Goal: Transaction & Acquisition: Purchase product/service

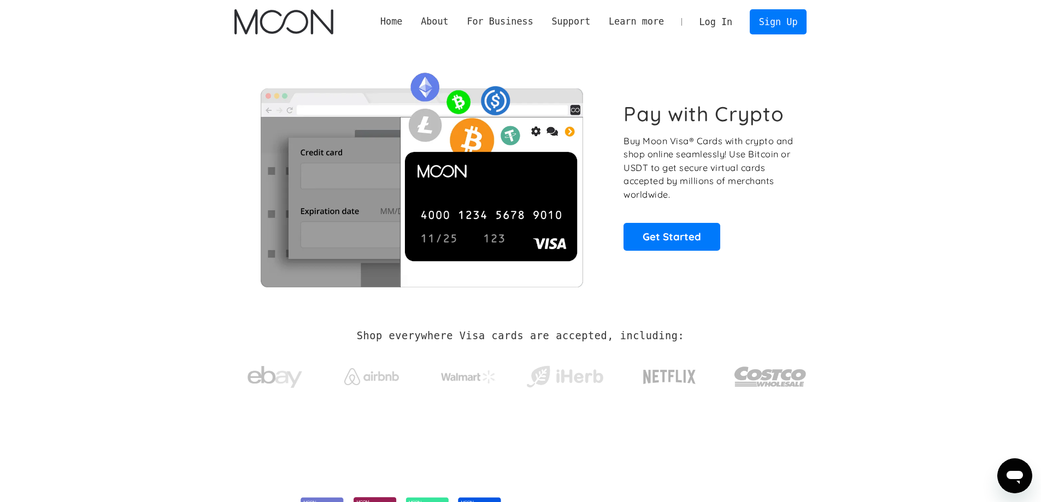
click at [723, 17] on link "Log In" at bounding box center [715, 22] width 51 height 24
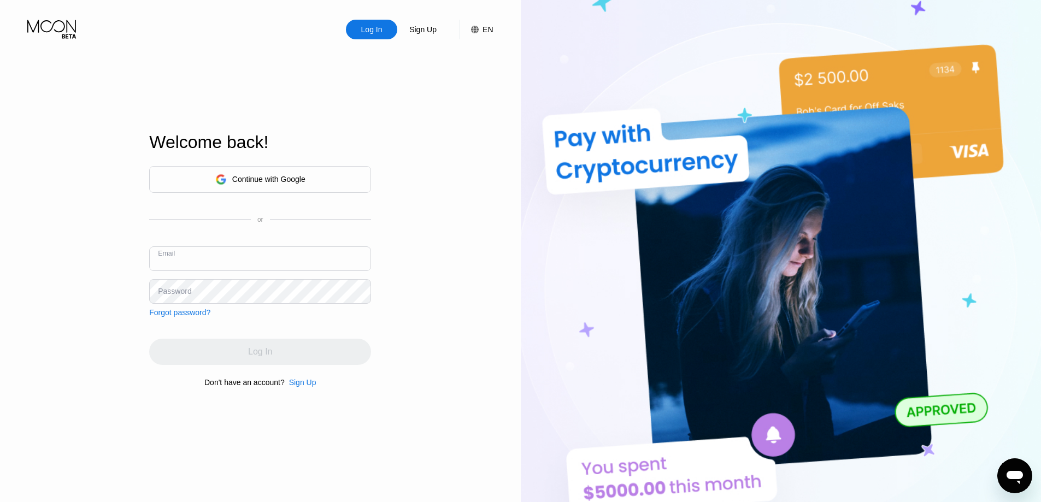
click at [249, 250] on input "text" at bounding box center [260, 258] width 222 height 25
click at [257, 177] on div "Continue with Google" at bounding box center [268, 179] width 73 height 9
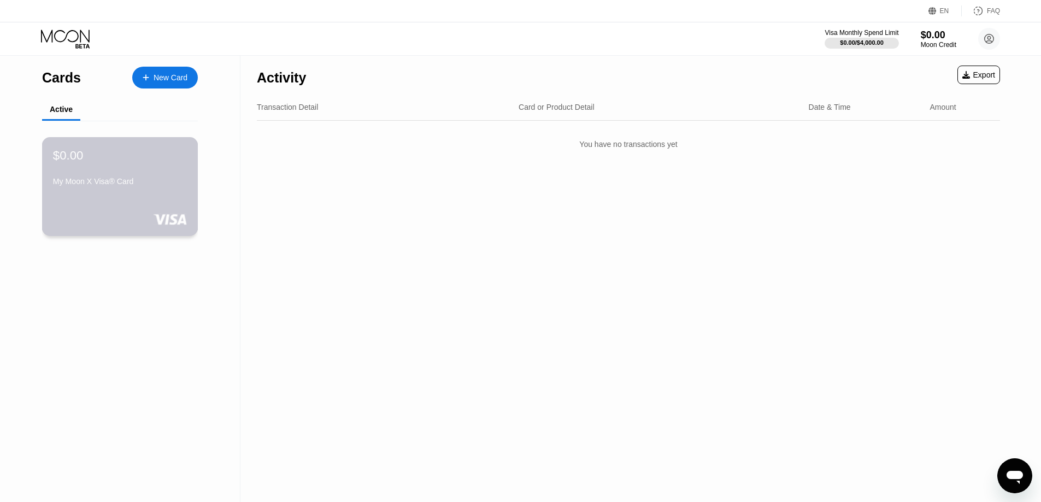
click at [138, 180] on div "My Moon X Visa® Card" at bounding box center [120, 181] width 134 height 9
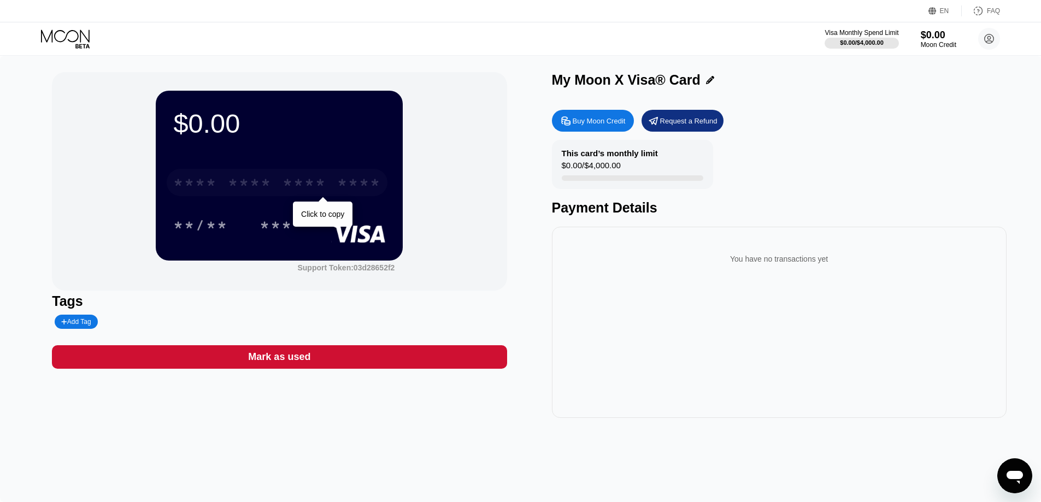
click at [266, 177] on div "* * * * * * * * * * * * ****" at bounding box center [277, 182] width 221 height 27
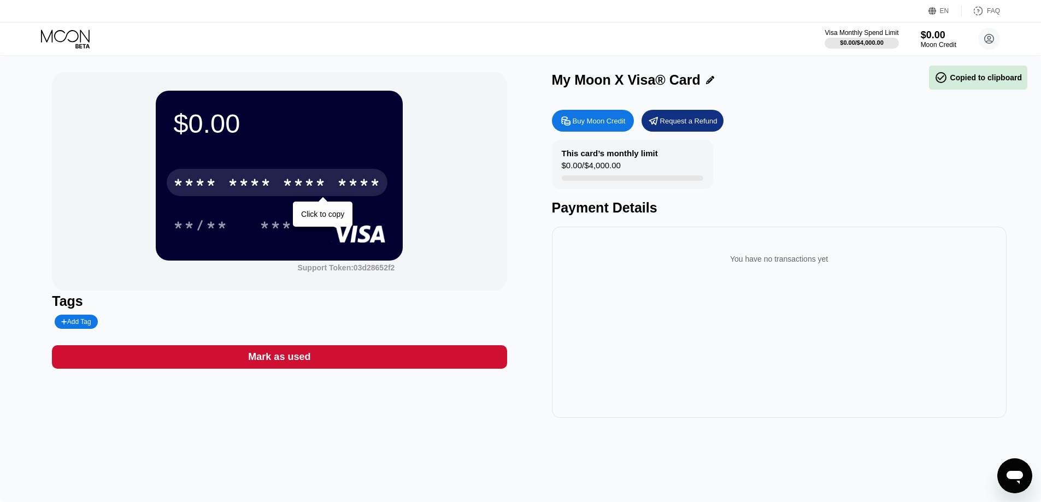
click at [266, 177] on div "**** **** **** ****" at bounding box center [277, 182] width 221 height 27
click at [266, 177] on div "* * * * * * * * * * * * ****" at bounding box center [277, 182] width 221 height 27
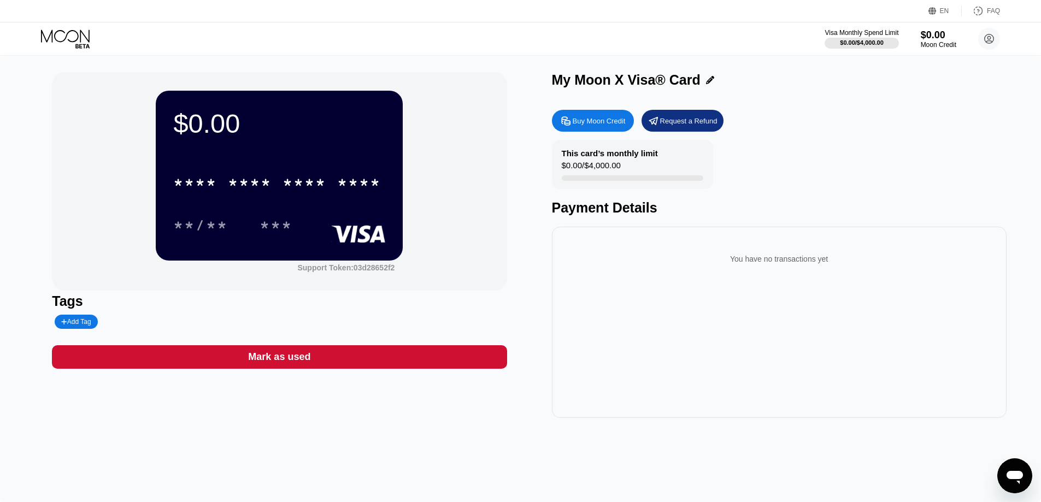
click at [480, 162] on div "$0.00 **** **** **** **** **/** *** Support Token: 03d28652f2" at bounding box center [279, 181] width 455 height 219
click at [270, 358] on div "Mark as used" at bounding box center [279, 357] width 62 height 13
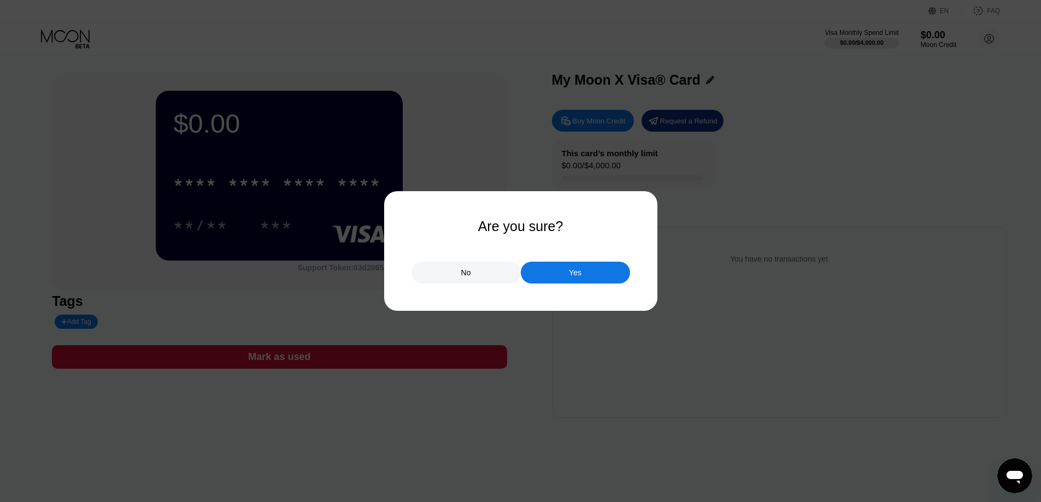
click at [327, 17] on div at bounding box center [524, 251] width 1049 height 502
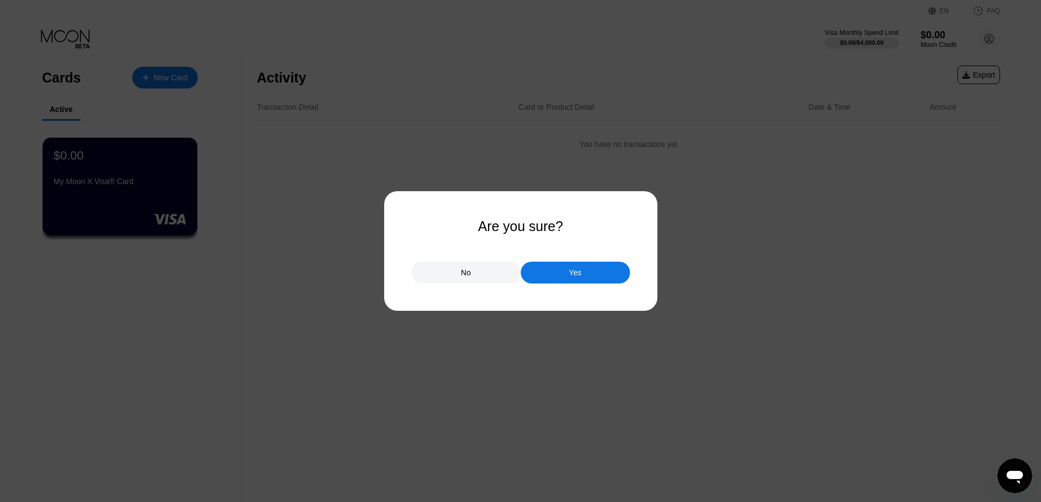
click at [561, 269] on div "Yes" at bounding box center [575, 273] width 109 height 22
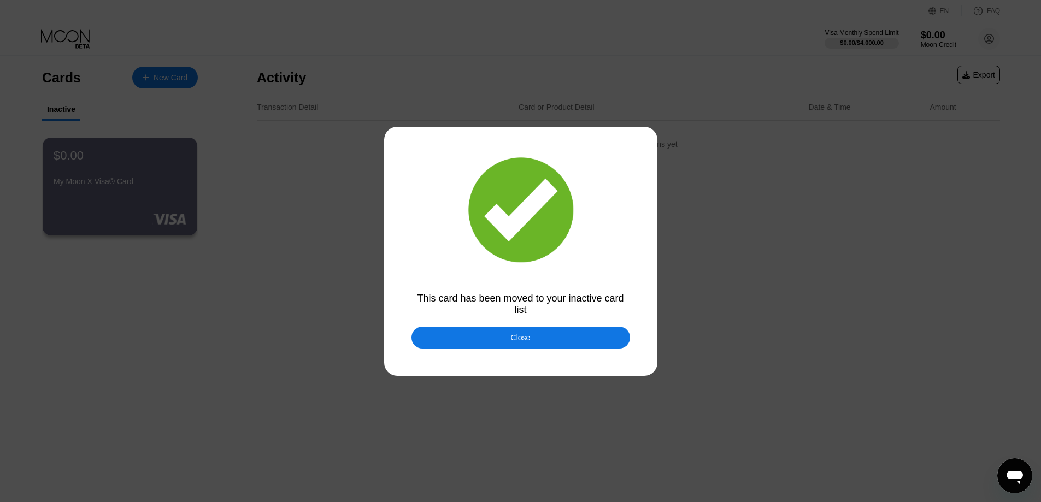
click at [485, 342] on div "Close" at bounding box center [521, 338] width 219 height 22
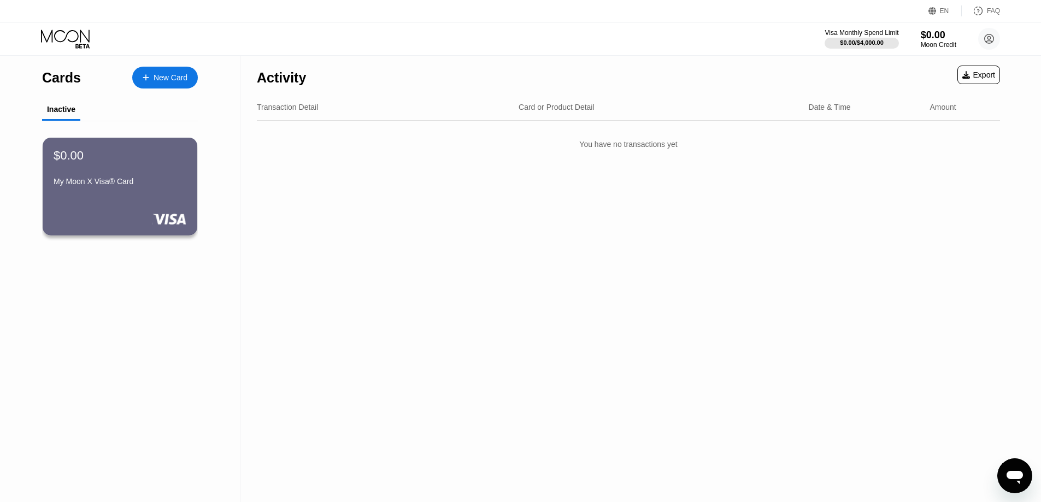
click at [116, 179] on div "$0.00 My Moon X Visa® Card" at bounding box center [120, 170] width 133 height 42
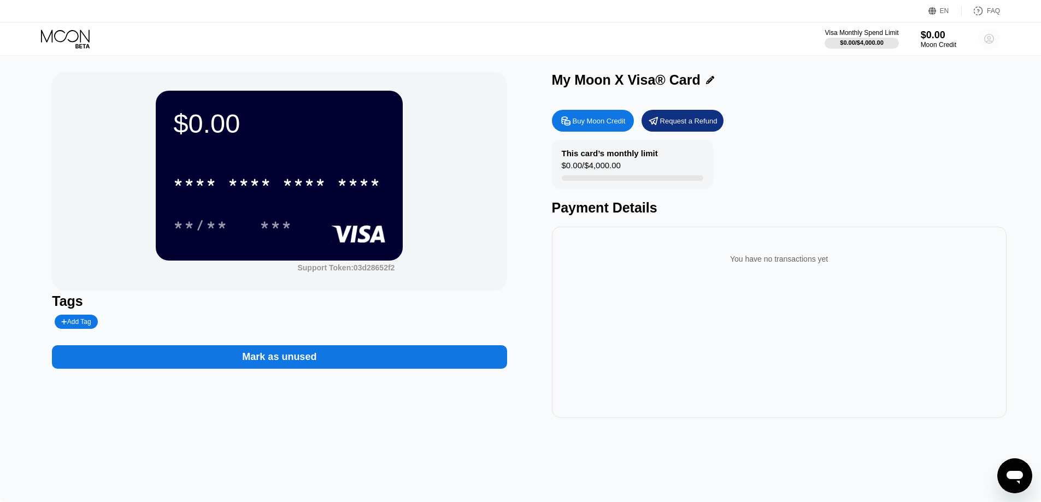
click at [990, 37] on circle at bounding box center [989, 39] width 22 height 22
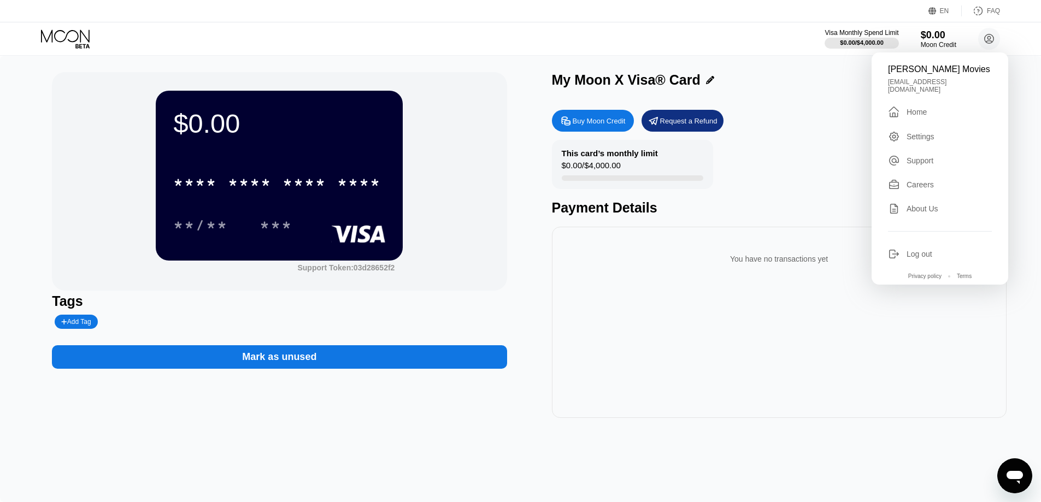
click at [909, 109] on div "Home" at bounding box center [917, 112] width 20 height 9
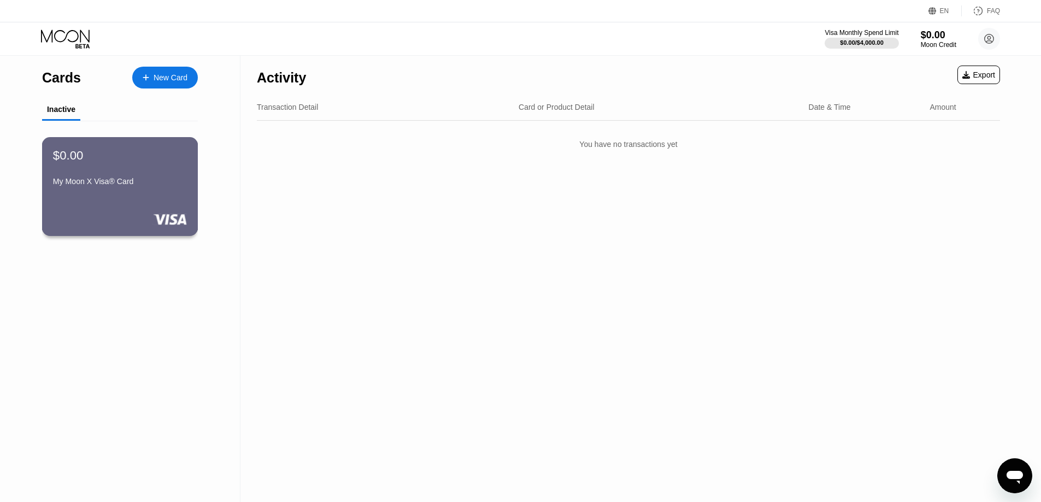
click at [95, 199] on div "$0.00 My Moon X Visa® Card" at bounding box center [120, 186] width 156 height 99
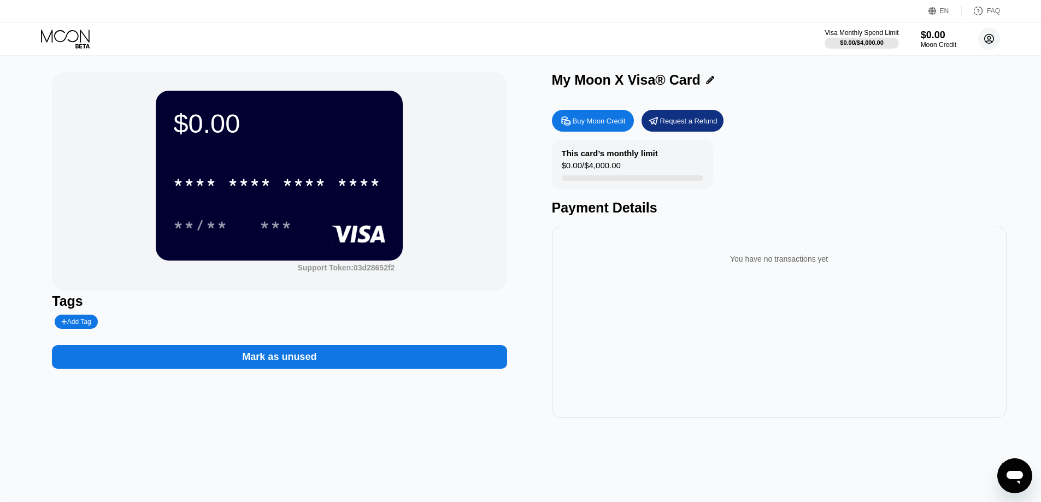
click at [990, 37] on icon at bounding box center [989, 39] width 6 height 6
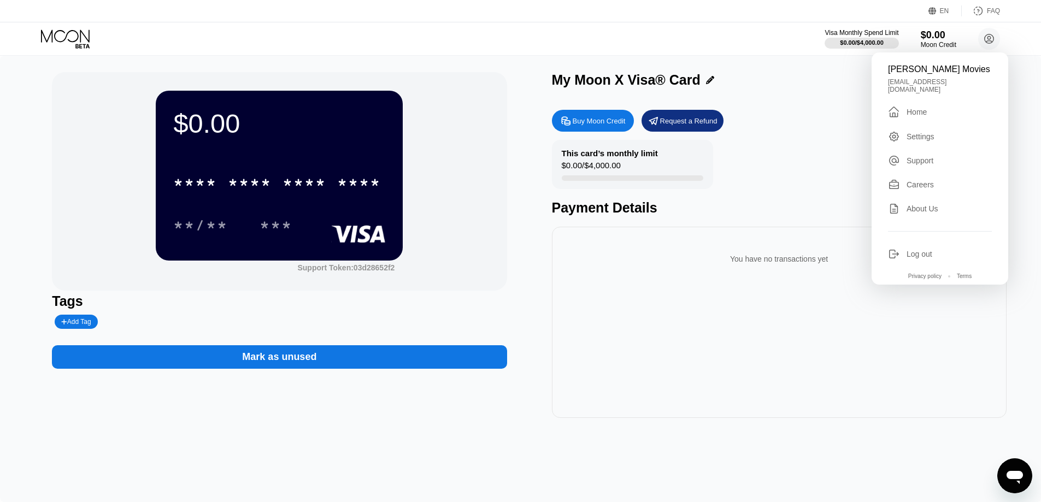
click at [906, 114] on div "Zink Movies zinkmoviesindia@gmail.com  Home Settings Support Careers About Us …" at bounding box center [940, 168] width 137 height 232
click at [907, 108] on div "Home" at bounding box center [917, 112] width 20 height 9
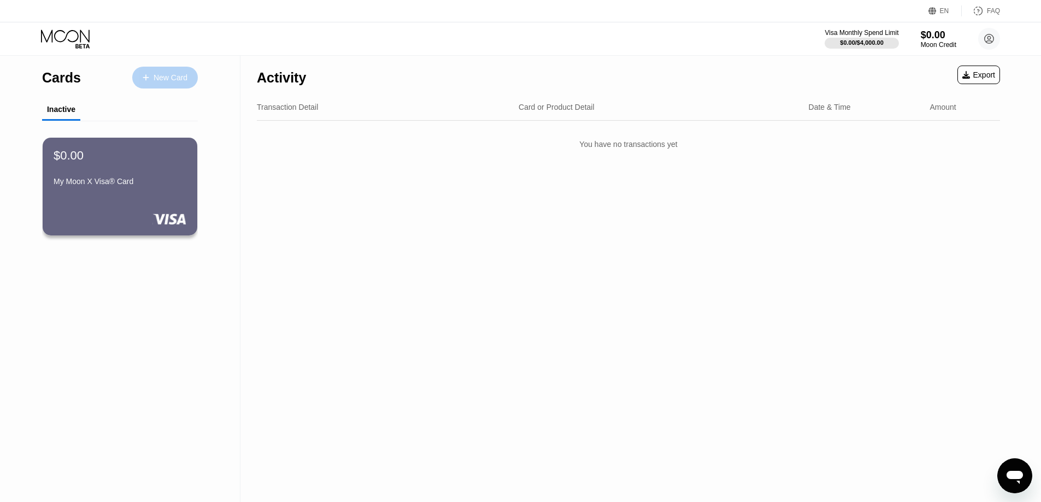
click at [167, 74] on div "New Card" at bounding box center [171, 77] width 34 height 9
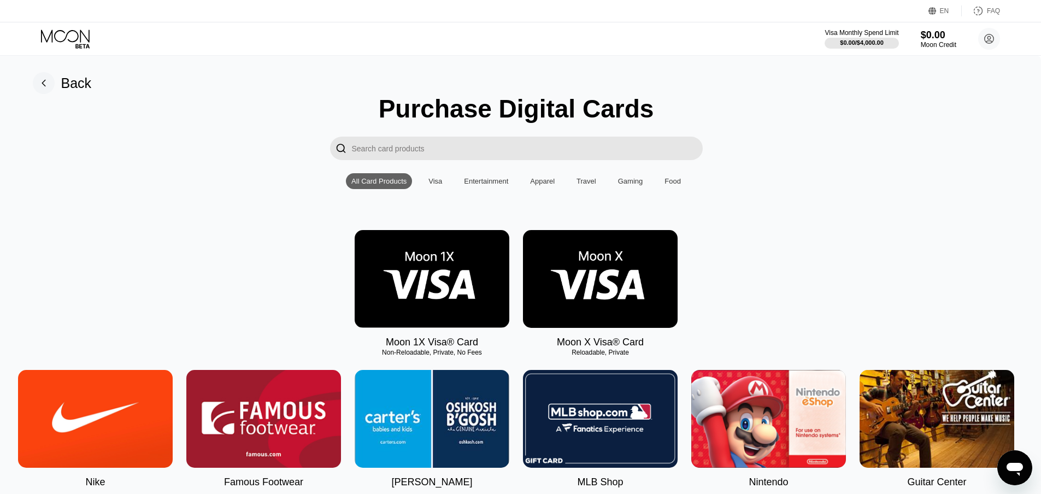
scroll to position [0, 3]
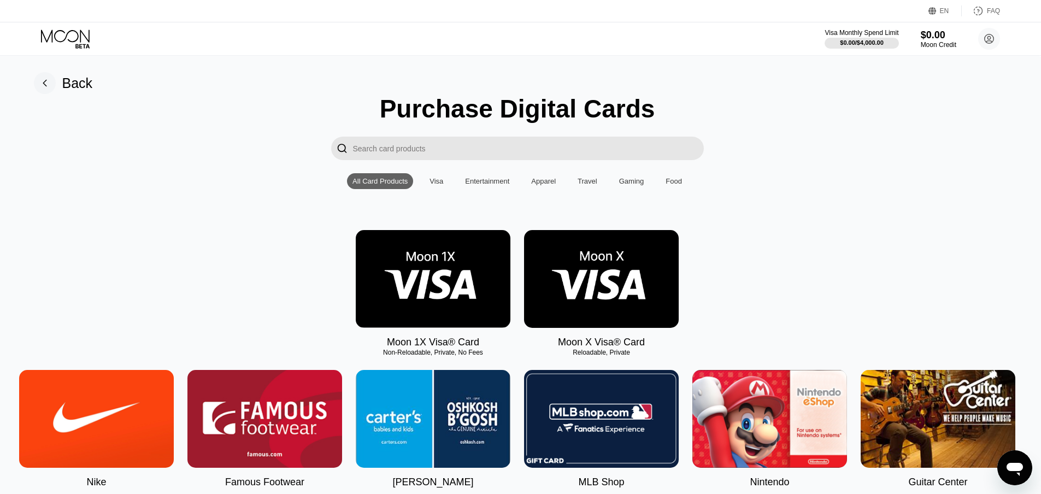
click at [440, 185] on div "Visa" at bounding box center [437, 181] width 14 height 8
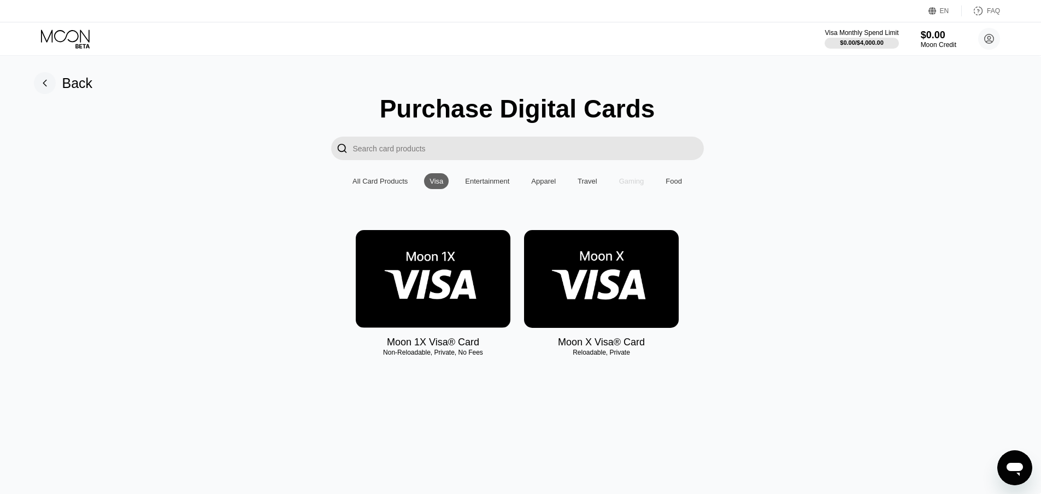
click at [633, 183] on div "Gaming" at bounding box center [631, 181] width 25 height 8
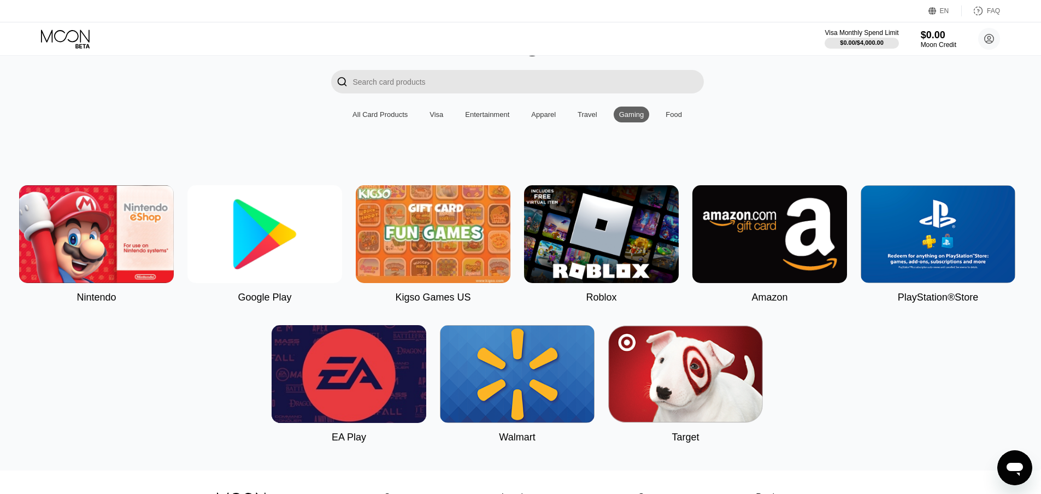
scroll to position [66, 3]
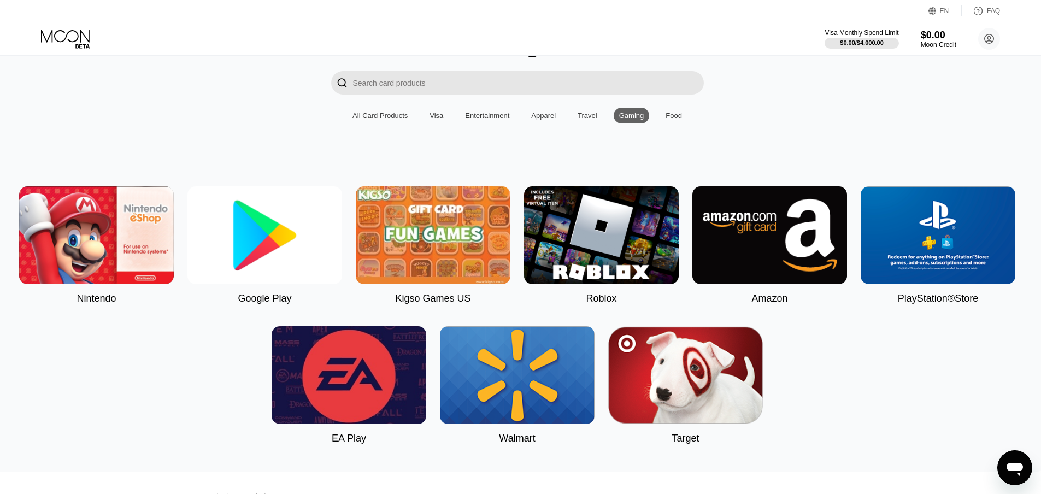
click at [670, 119] on div "Food" at bounding box center [674, 115] width 16 height 8
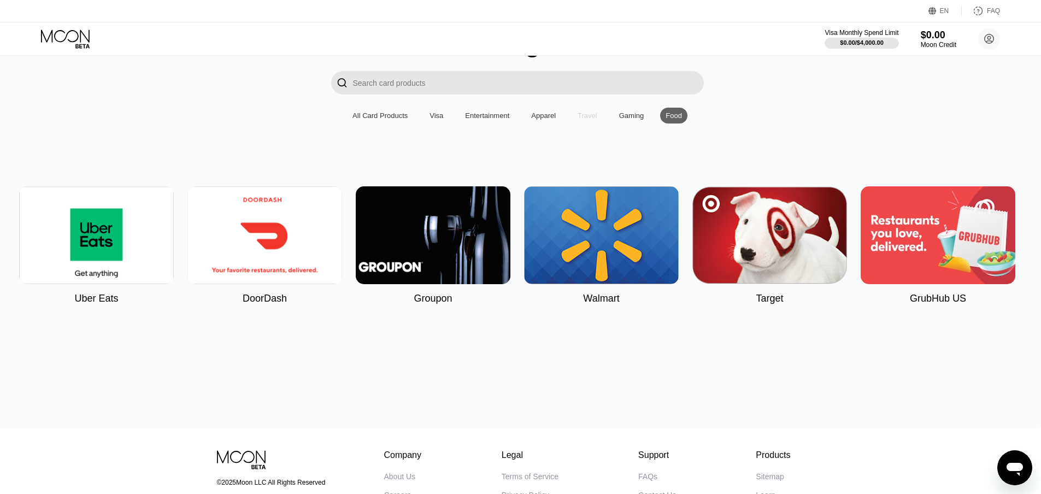
click at [593, 120] on div "Travel" at bounding box center [588, 115] width 20 height 8
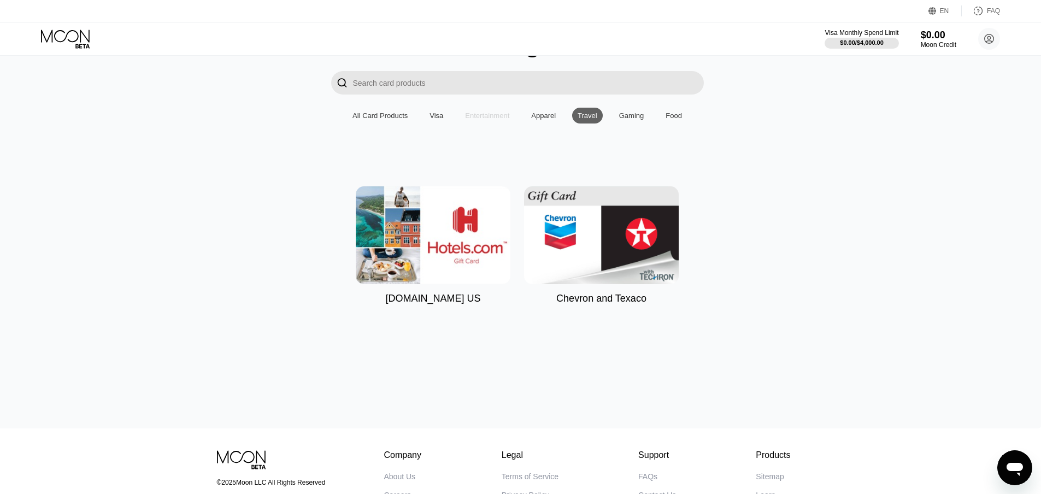
click at [475, 119] on div "Entertainment" at bounding box center [487, 115] width 44 height 8
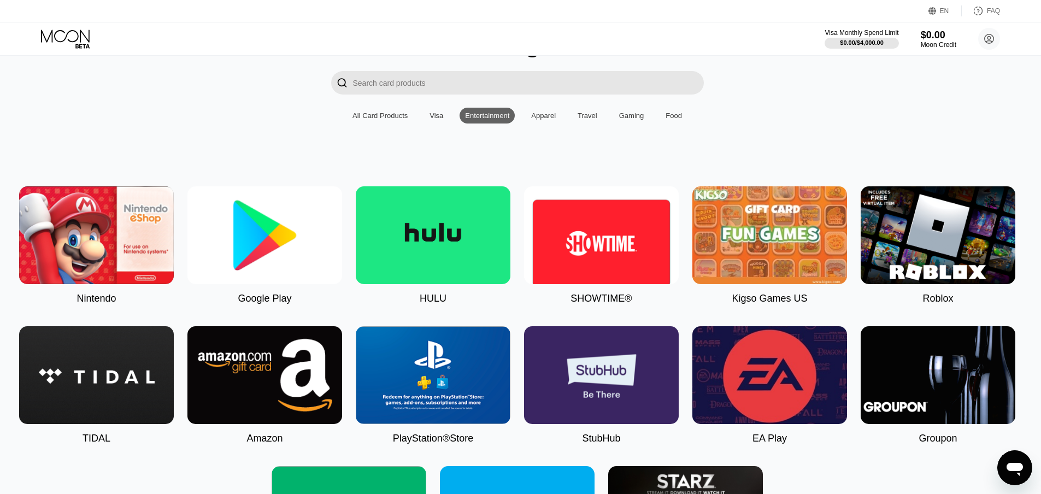
click at [258, 237] on img at bounding box center [264, 235] width 155 height 98
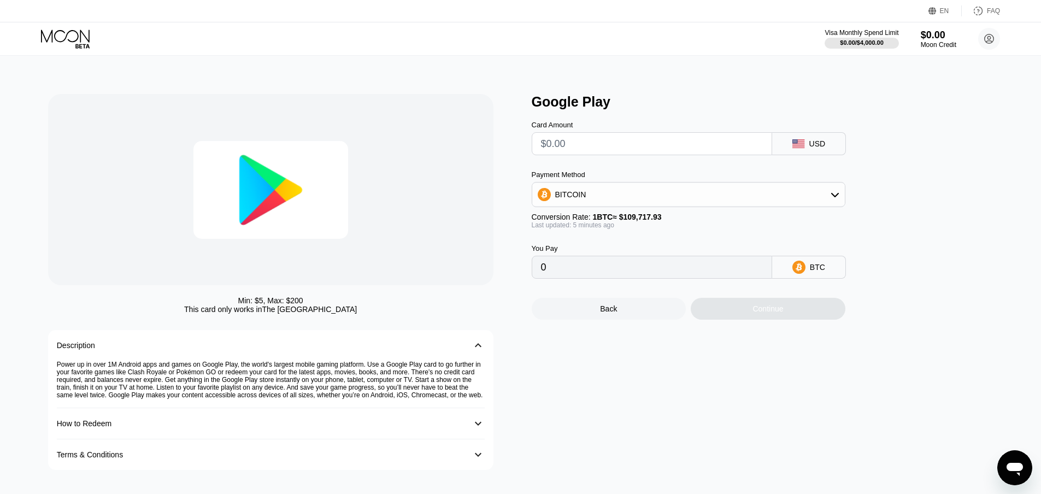
click at [574, 144] on input "text" at bounding box center [652, 144] width 222 height 22
click at [578, 195] on div "BITCOIN" at bounding box center [570, 194] width 31 height 9
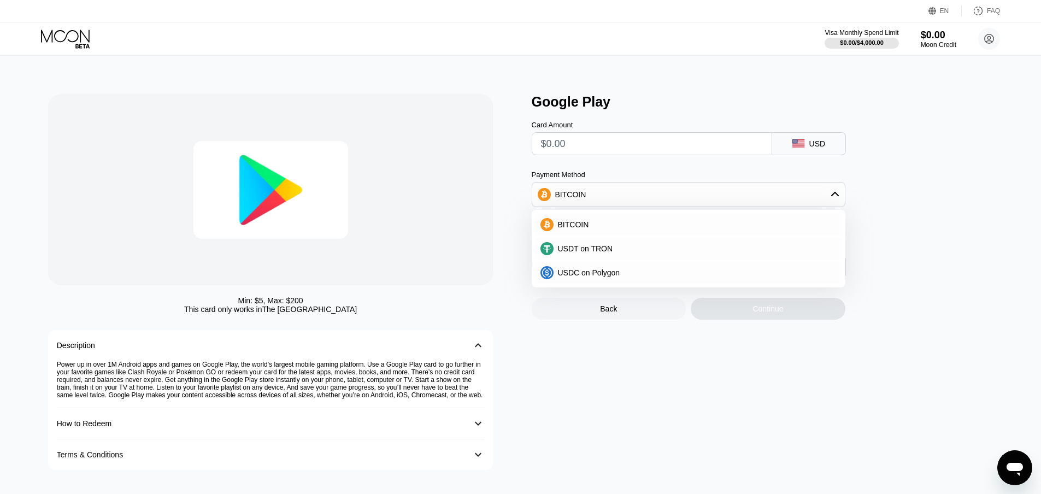
click at [578, 195] on div "BITCOIN" at bounding box center [570, 194] width 31 height 9
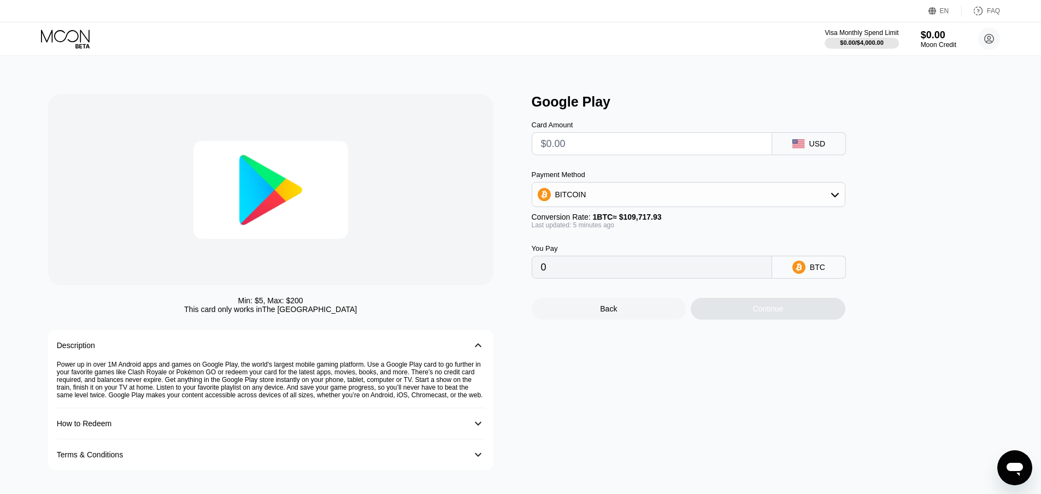
click at [578, 195] on div "BITCOIN" at bounding box center [570, 194] width 31 height 9
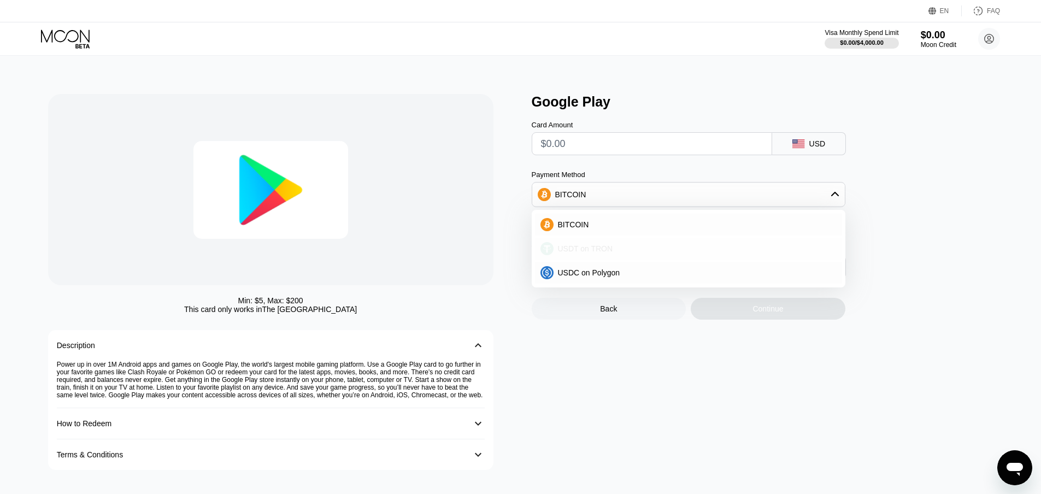
click at [575, 253] on span "USDT on TRON" at bounding box center [585, 248] width 55 height 9
type input "0.00"
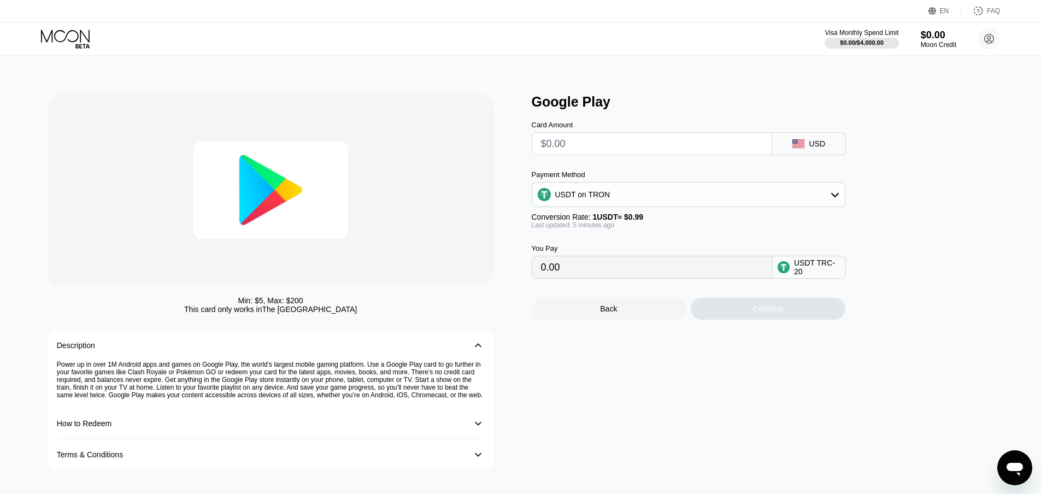
click at [572, 146] on input "text" at bounding box center [652, 144] width 222 height 22
type input "$5"
type input "5.05"
click at [606, 145] on input "$5" at bounding box center [652, 144] width 222 height 22
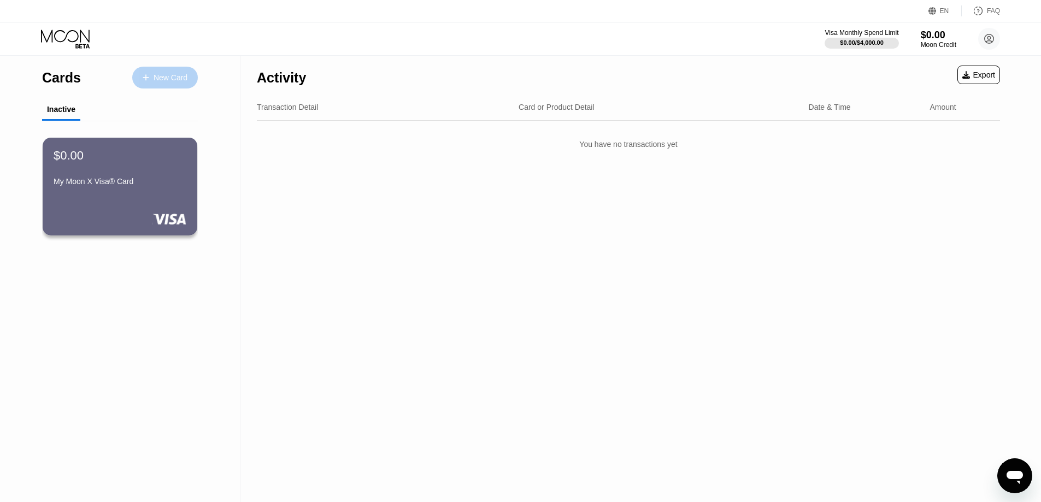
click at [174, 75] on div "New Card" at bounding box center [171, 77] width 34 height 9
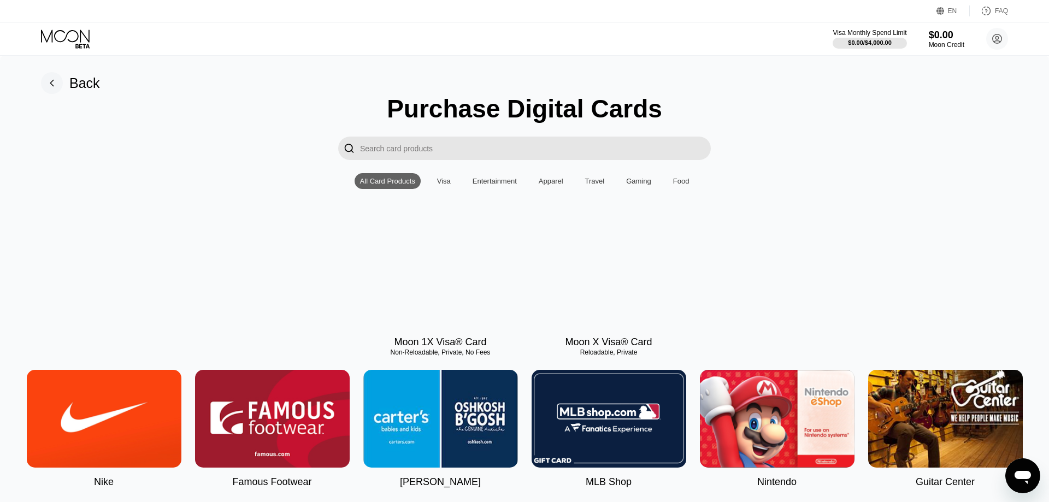
click at [57, 79] on rect at bounding box center [52, 83] width 22 height 22
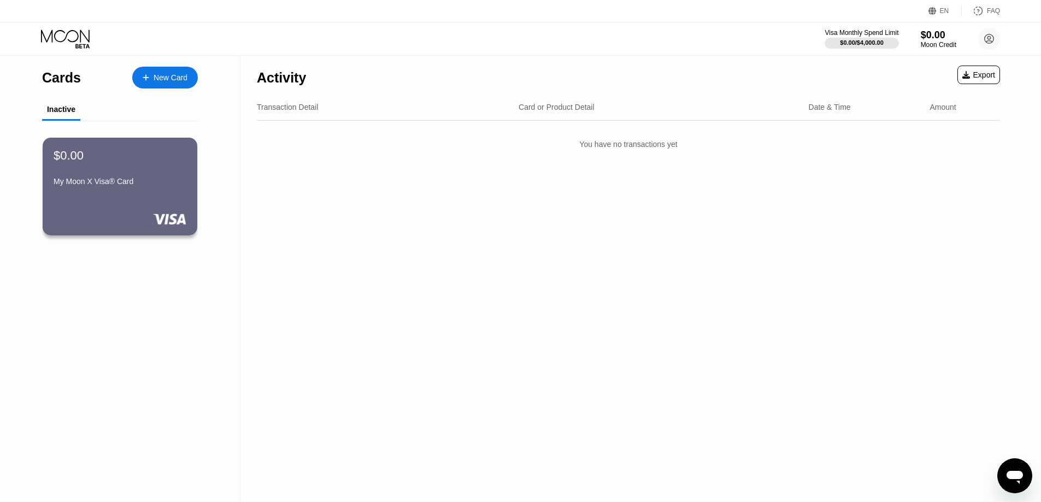
click at [124, 201] on div "$0.00 My Moon X Visa® Card" at bounding box center [120, 187] width 155 height 98
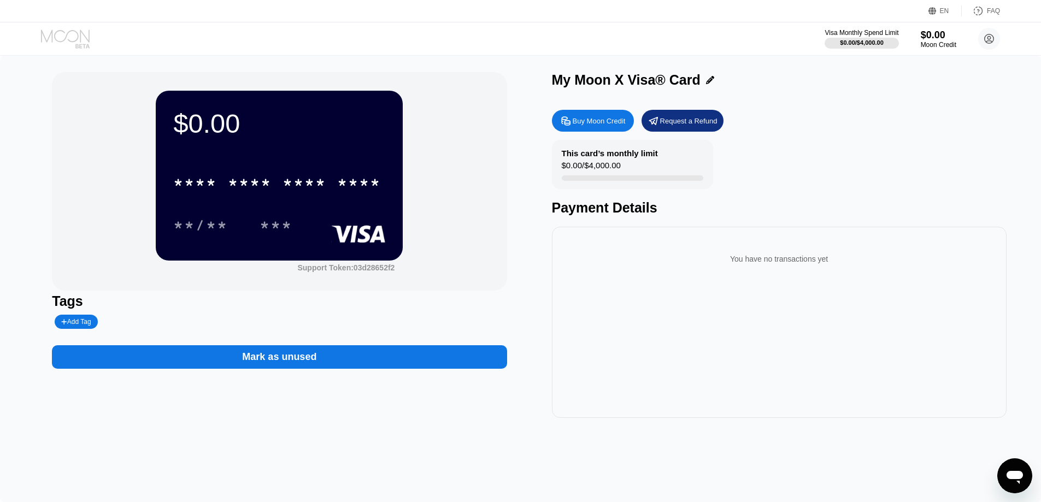
click at [72, 46] on icon at bounding box center [66, 39] width 51 height 19
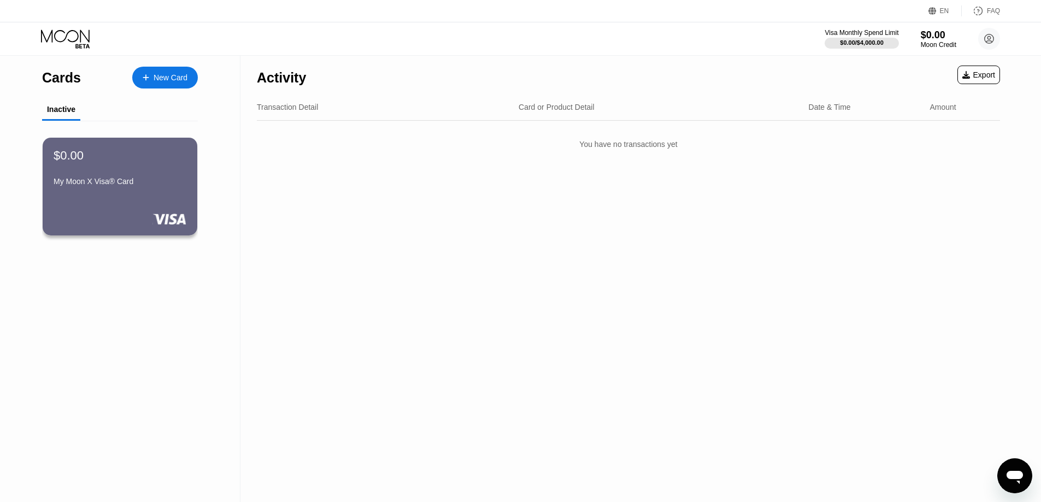
click at [158, 78] on div "New Card" at bounding box center [171, 77] width 34 height 9
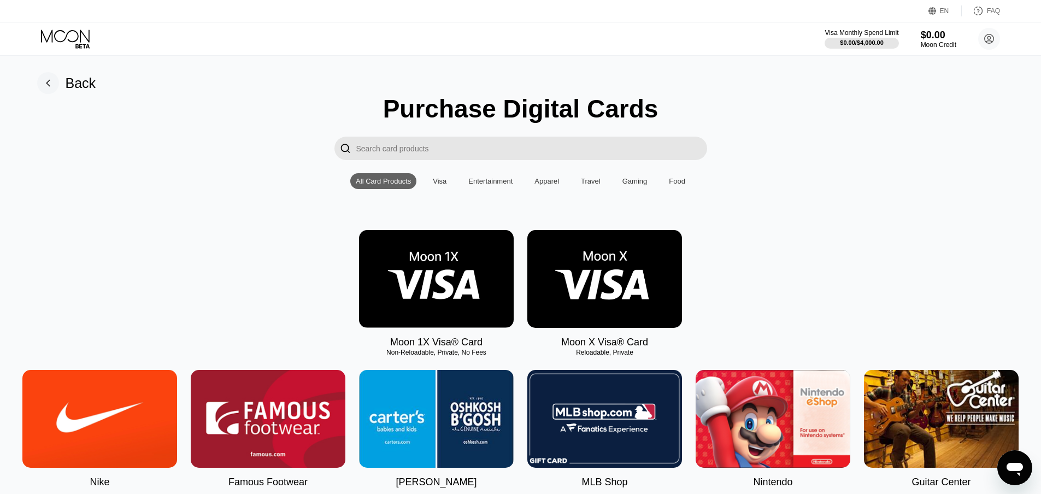
click at [630, 185] on div "Gaming" at bounding box center [634, 181] width 25 height 8
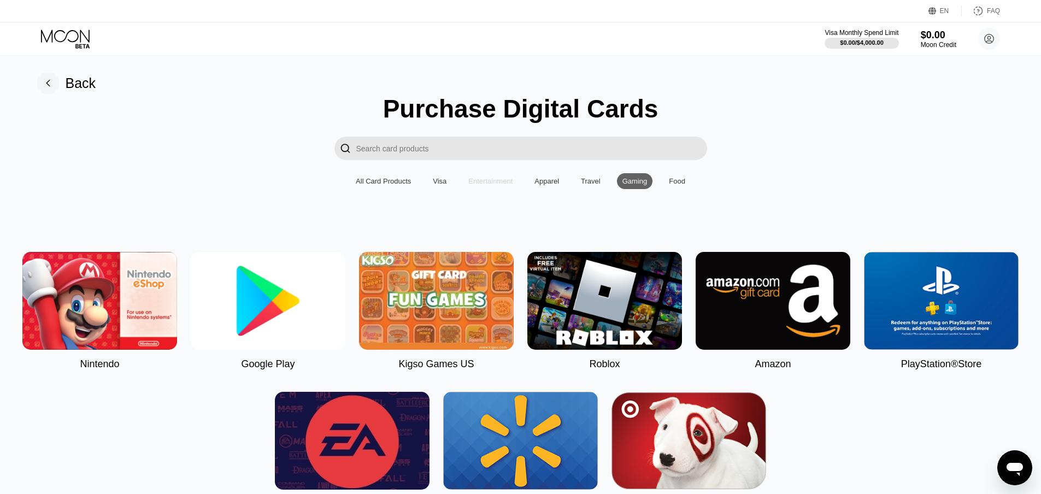
click at [481, 185] on div "Entertainment" at bounding box center [490, 181] width 44 height 8
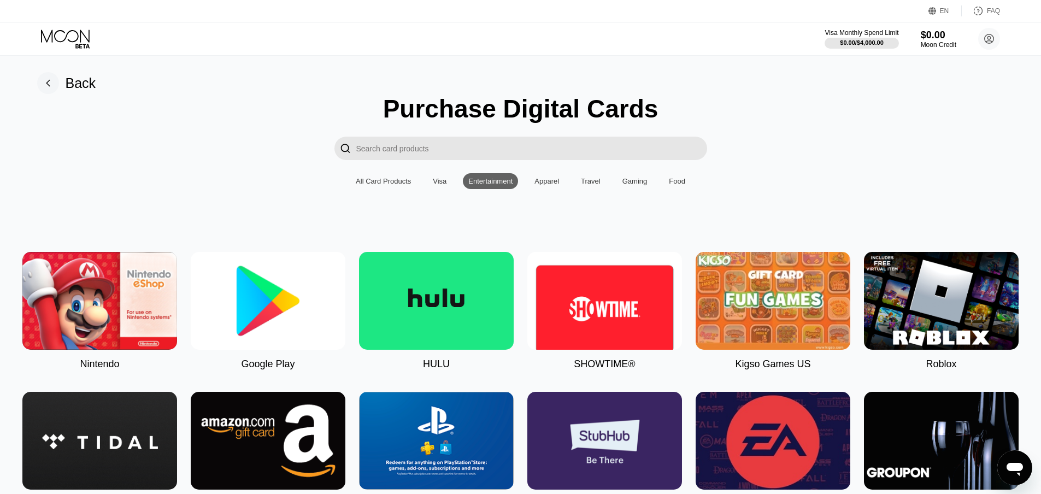
click at [672, 185] on div "Food" at bounding box center [677, 181] width 16 height 8
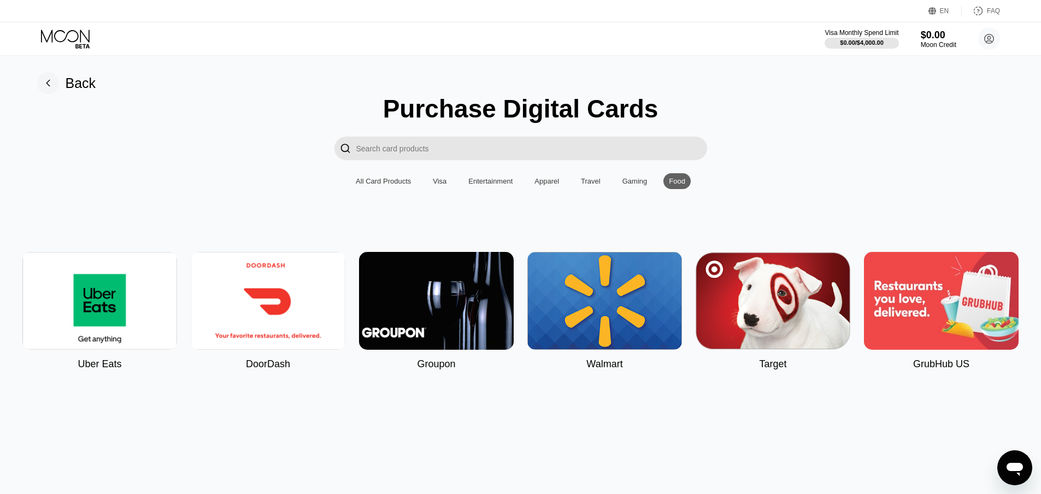
click at [632, 183] on div "Gaming" at bounding box center [634, 181] width 25 height 8
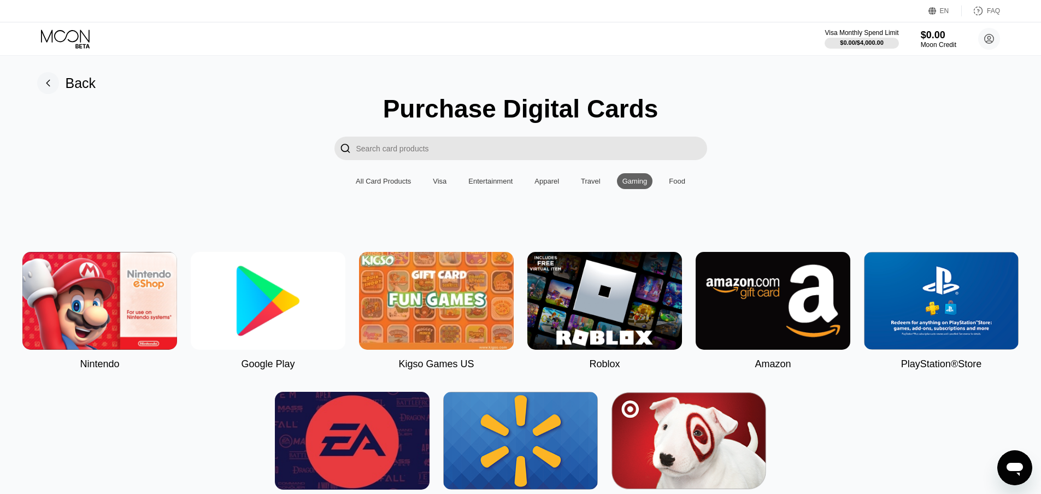
click at [402, 185] on div "All Card Products" at bounding box center [383, 181] width 55 height 8
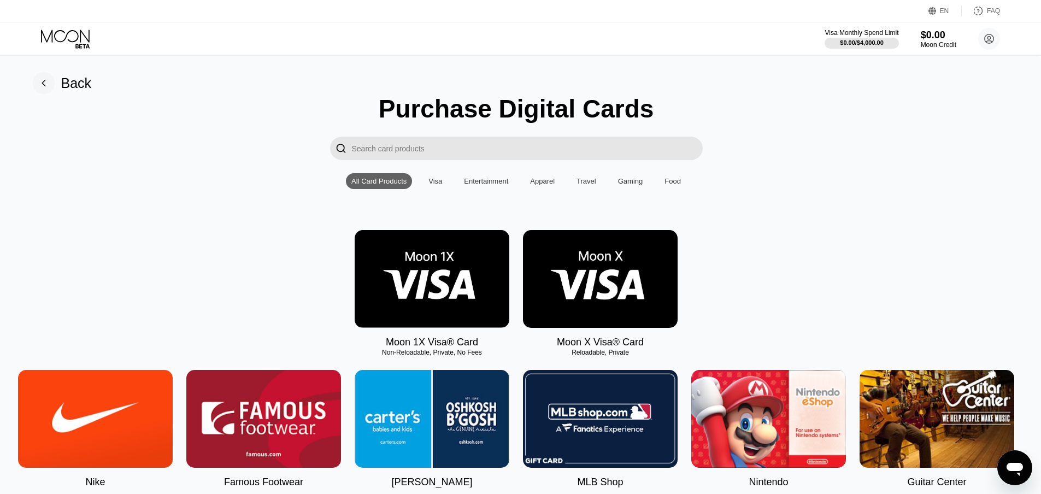
scroll to position [0, 2]
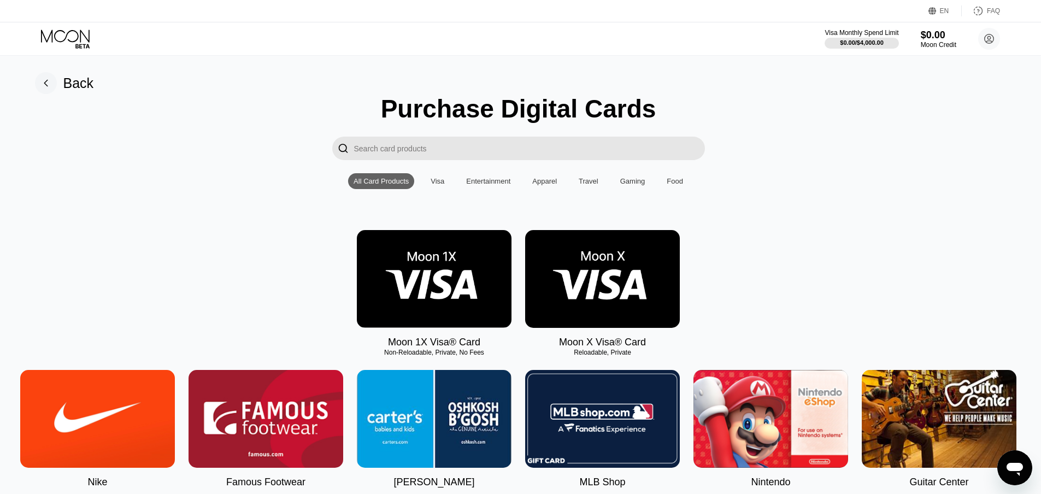
click at [430, 297] on img at bounding box center [434, 279] width 155 height 98
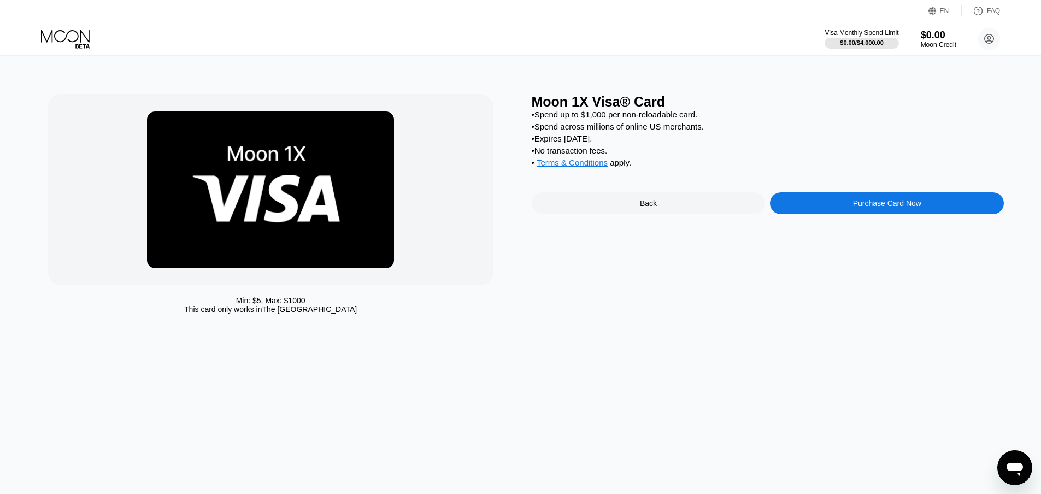
click at [628, 208] on div "Back" at bounding box center [649, 203] width 234 height 22
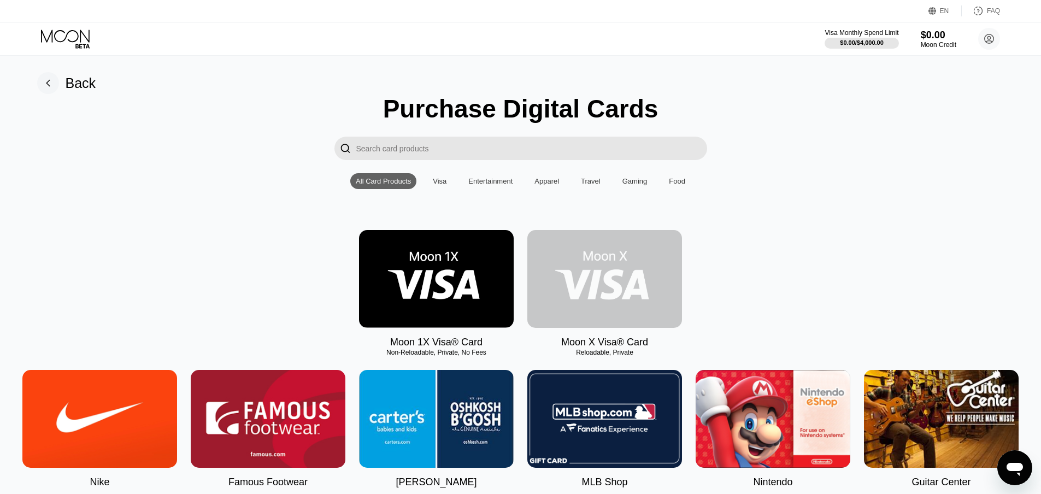
drag, startPoint x: 568, startPoint y: 313, endPoint x: 575, endPoint y: 302, distance: 12.3
click at [575, 302] on img at bounding box center [604, 279] width 155 height 98
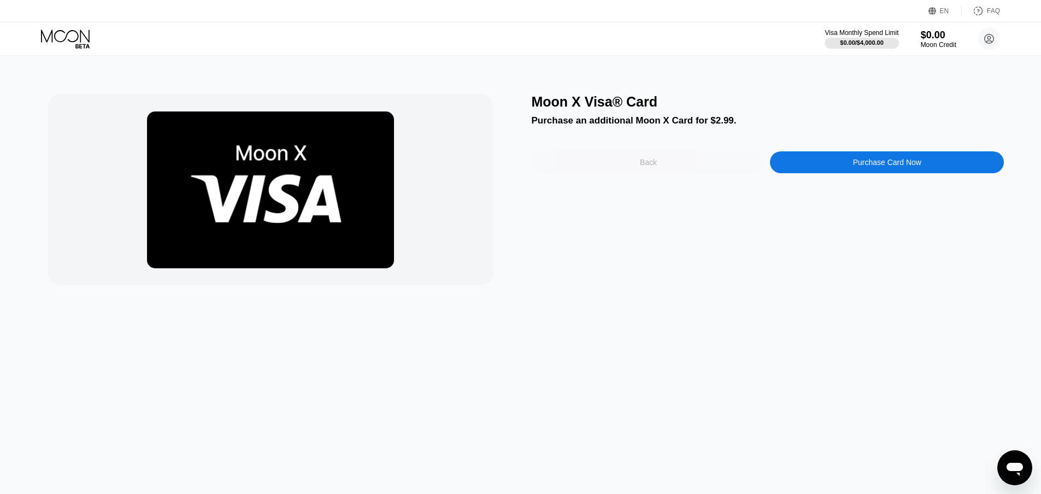
click at [642, 164] on div "Back" at bounding box center [648, 162] width 17 height 9
click at [0, 0] on img at bounding box center [0, 0] width 0 height 0
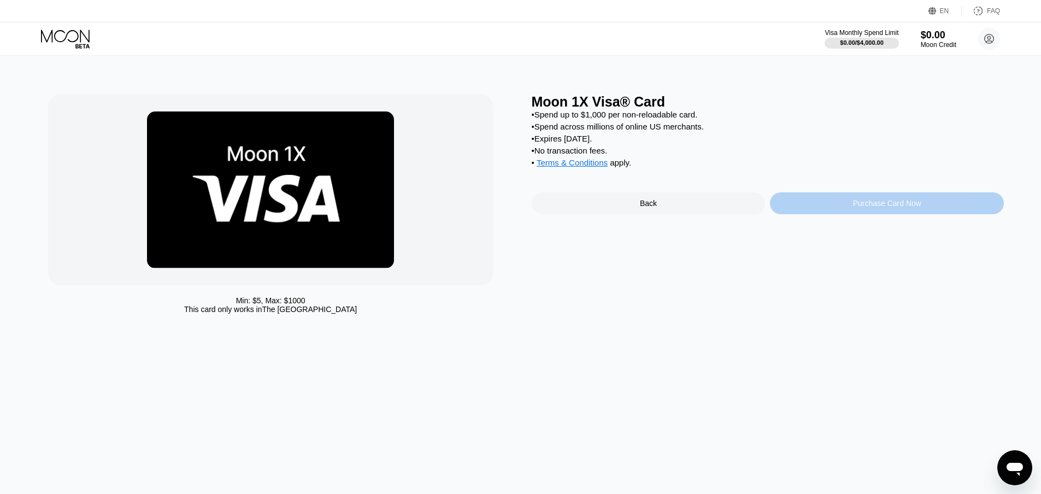
click at [885, 208] on div "Purchase Card Now" at bounding box center [887, 203] width 68 height 9
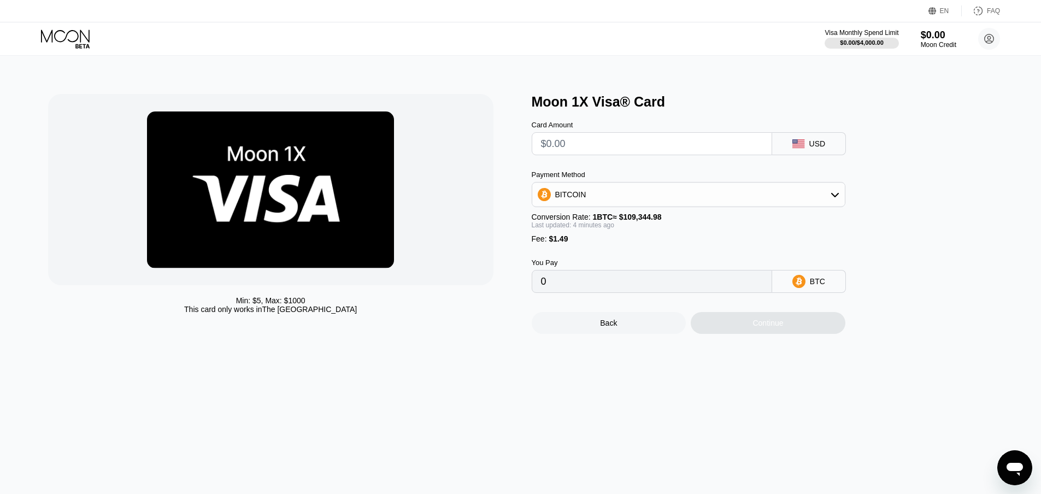
click at [604, 142] on input "text" at bounding box center [652, 144] width 222 height 22
type input "$1"
type input "0.00002279"
type input "0"
type input "$5"
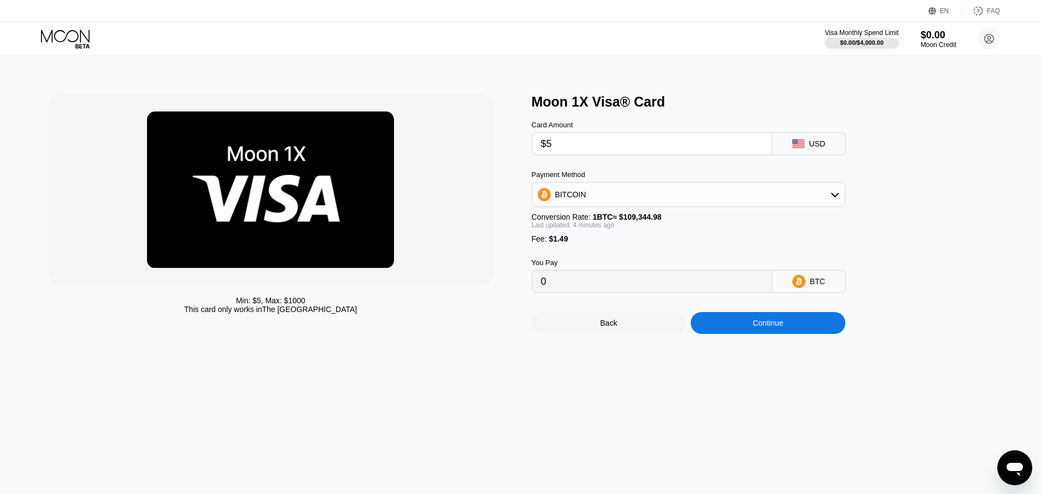
type input "0.00005939"
type input "$5"
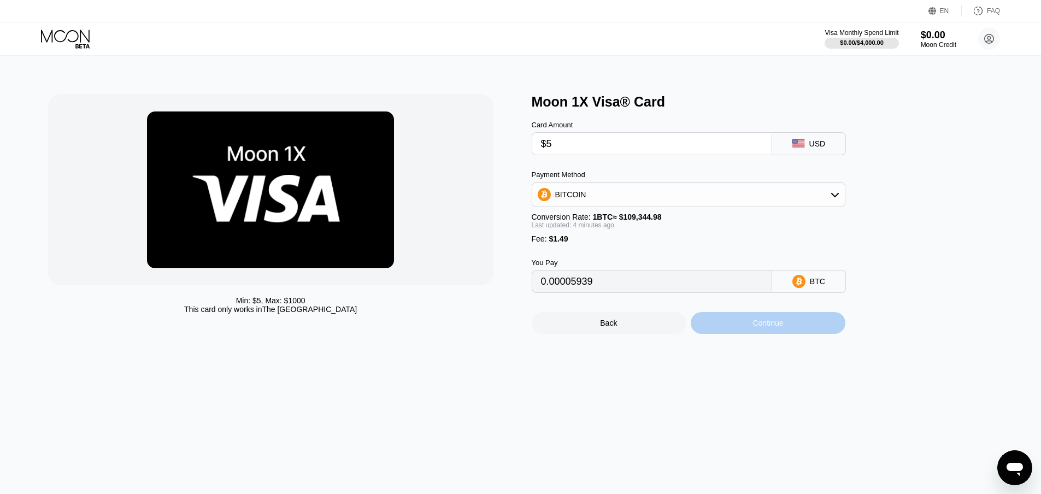
click at [762, 324] on div "Continue" at bounding box center [768, 323] width 155 height 22
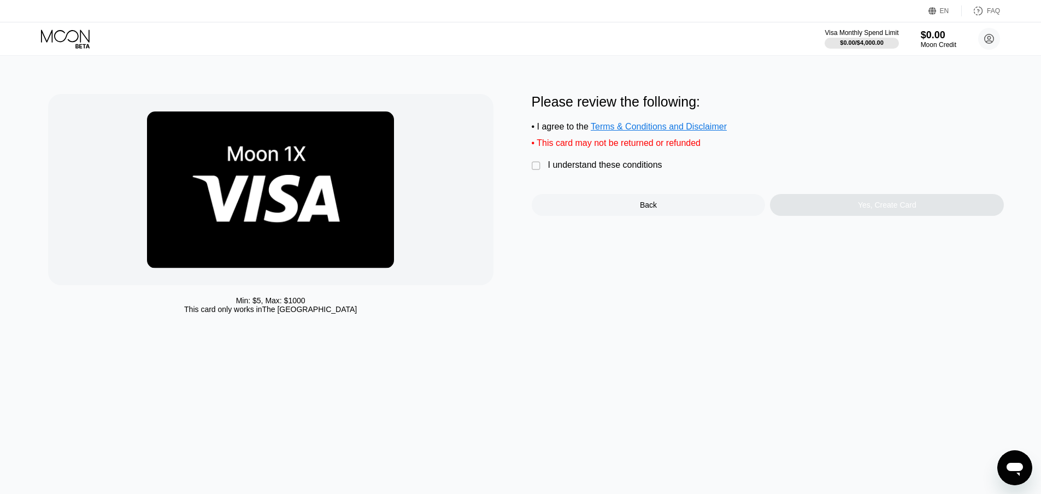
click at [592, 170] on div "I understand these conditions" at bounding box center [605, 165] width 114 height 10
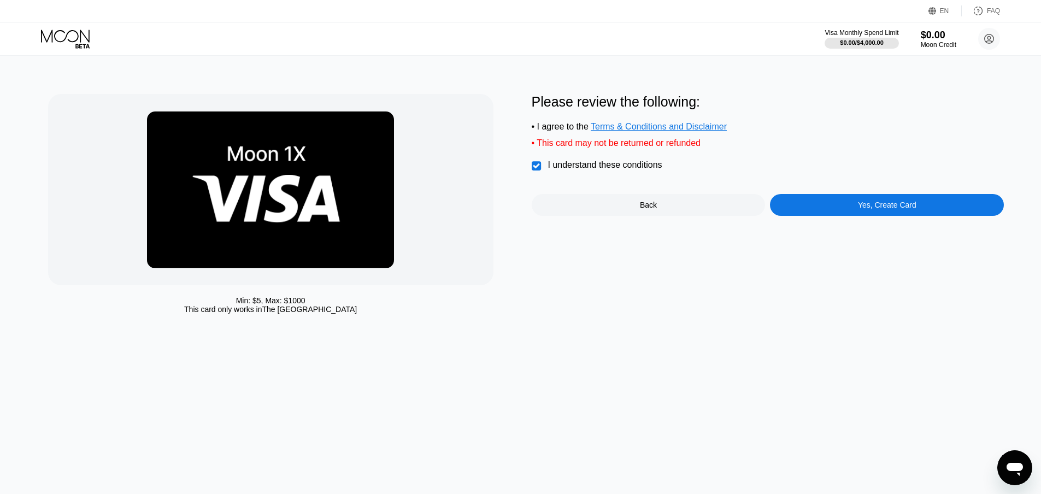
click at [843, 213] on div "Yes, Create Card" at bounding box center [887, 205] width 234 height 22
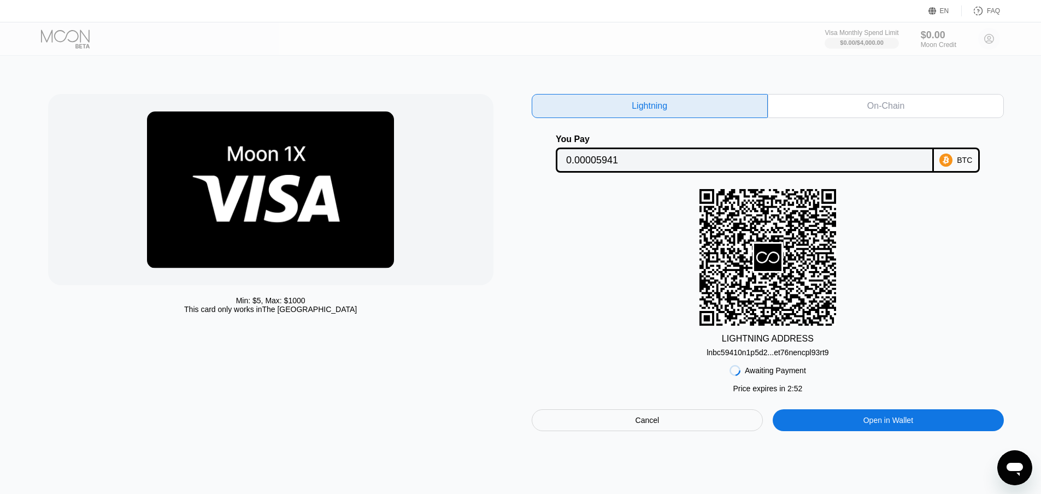
click at [765, 158] on input "0.00005941" at bounding box center [744, 160] width 357 height 22
click at [818, 103] on div "On-Chain" at bounding box center [886, 106] width 236 height 24
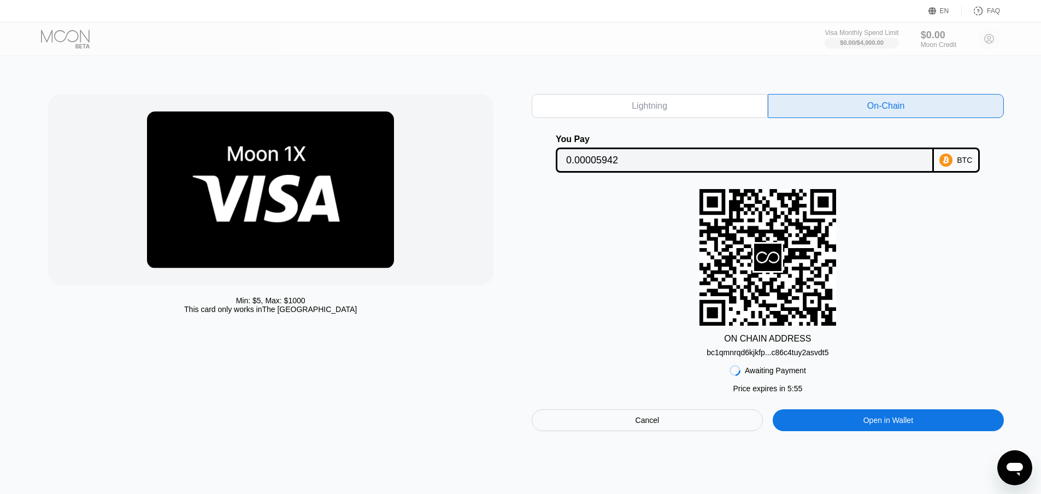
click at [833, 430] on div "Open in Wallet" at bounding box center [889, 420] width 232 height 22
click at [707, 106] on div "Lightning" at bounding box center [650, 106] width 236 height 24
type input "0.00005941"
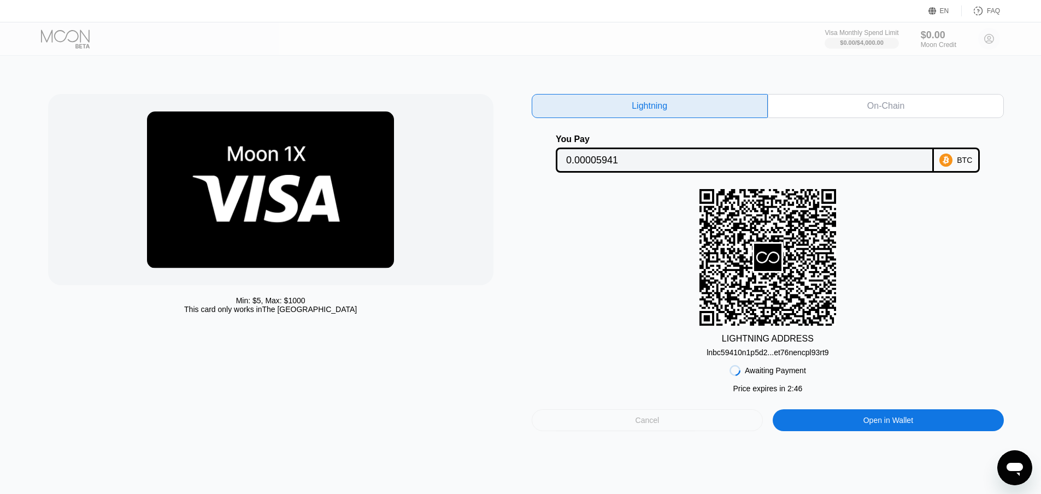
click at [667, 427] on div "Cancel" at bounding box center [648, 420] width 232 height 22
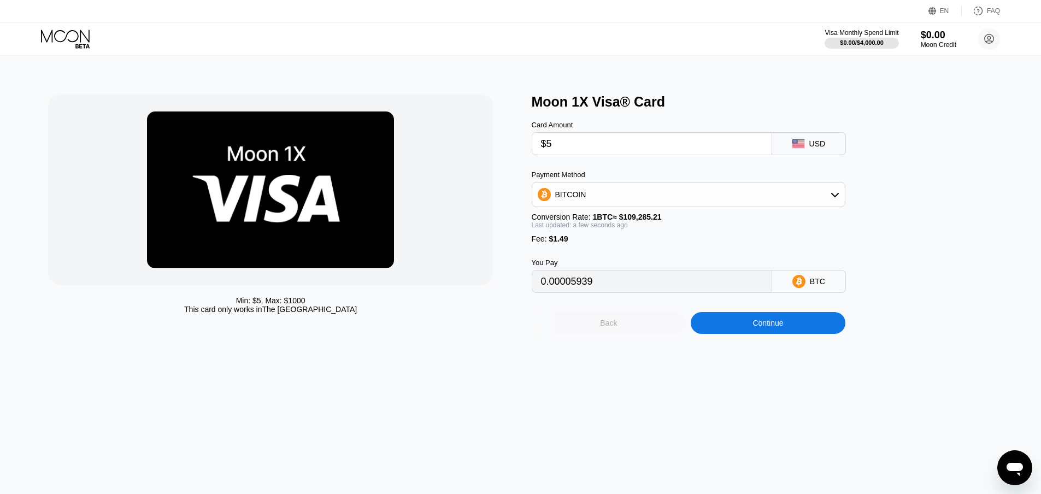
click at [608, 327] on div "Back" at bounding box center [608, 323] width 17 height 9
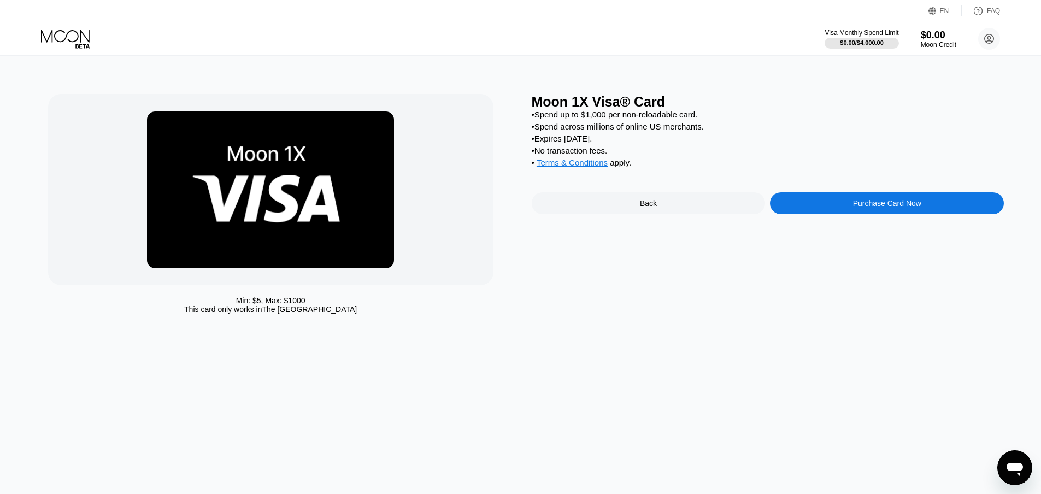
click at [643, 208] on div "Back" at bounding box center [648, 203] width 17 height 9
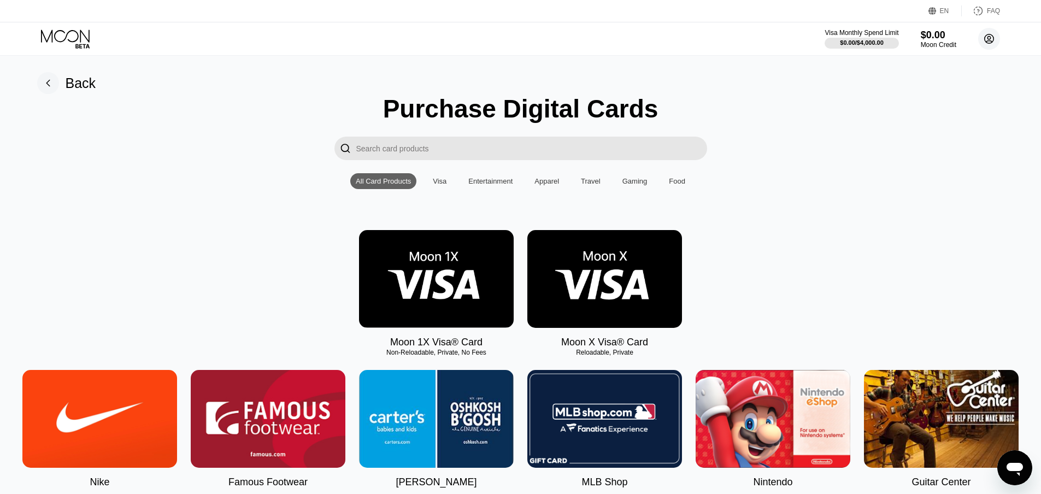
click at [989, 38] on circle at bounding box center [989, 39] width 22 height 22
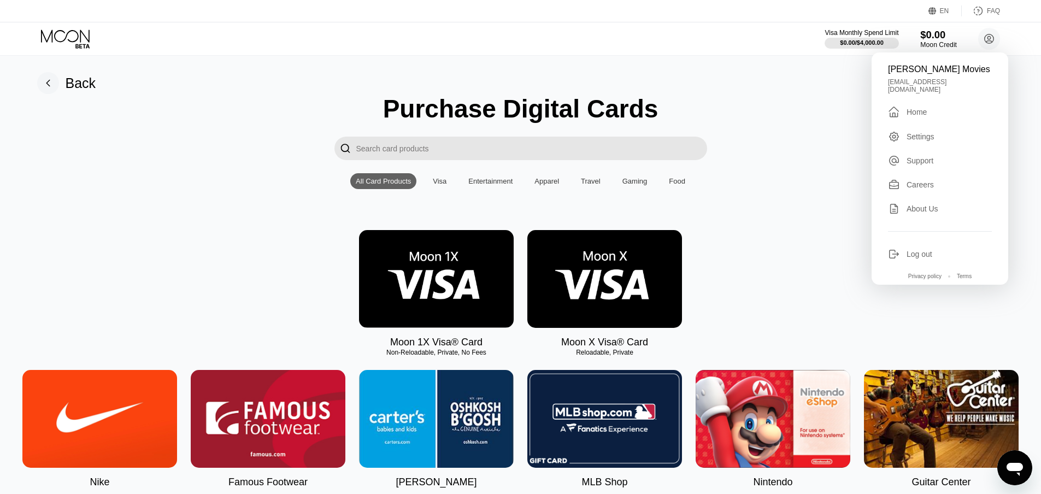
click at [946, 40] on div "$0.00" at bounding box center [938, 34] width 37 height 11
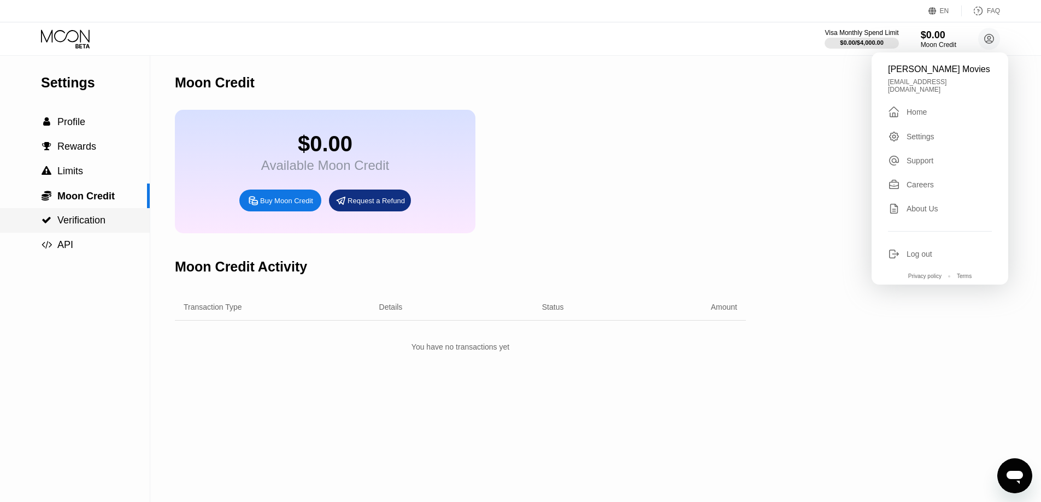
click at [73, 226] on span "Verification" at bounding box center [81, 220] width 48 height 11
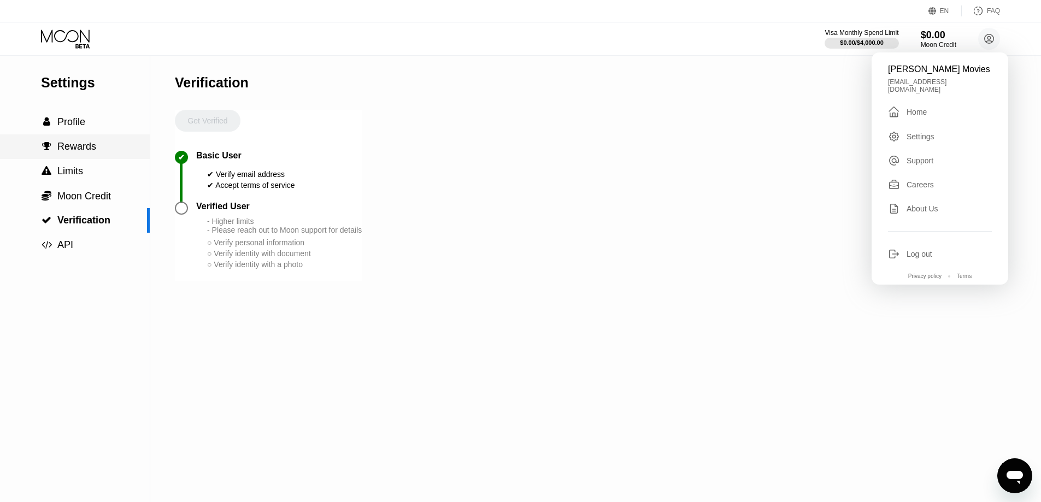
click at [72, 159] on div " Rewards" at bounding box center [75, 146] width 150 height 25
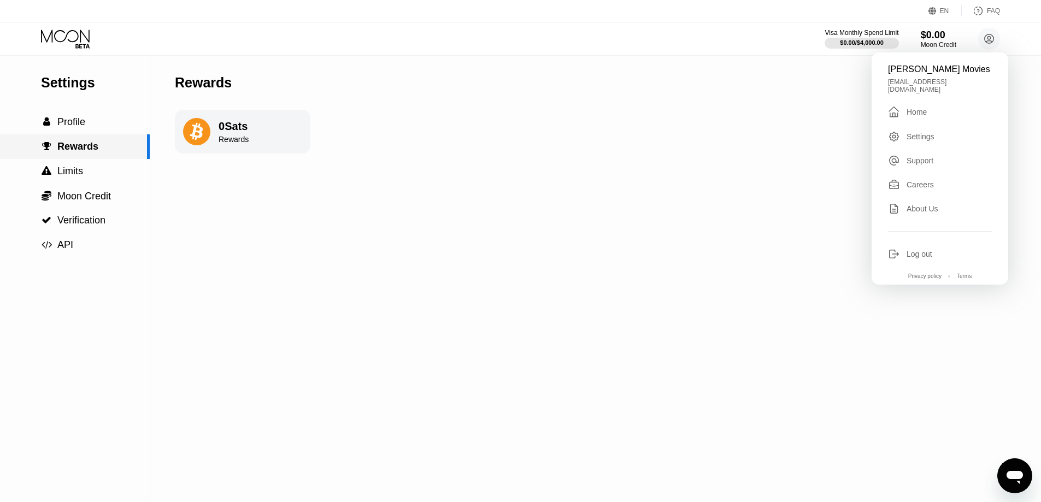
click at [72, 159] on div " Rewards" at bounding box center [75, 146] width 150 height 25
click at [73, 175] on span "Limits" at bounding box center [70, 171] width 26 height 11
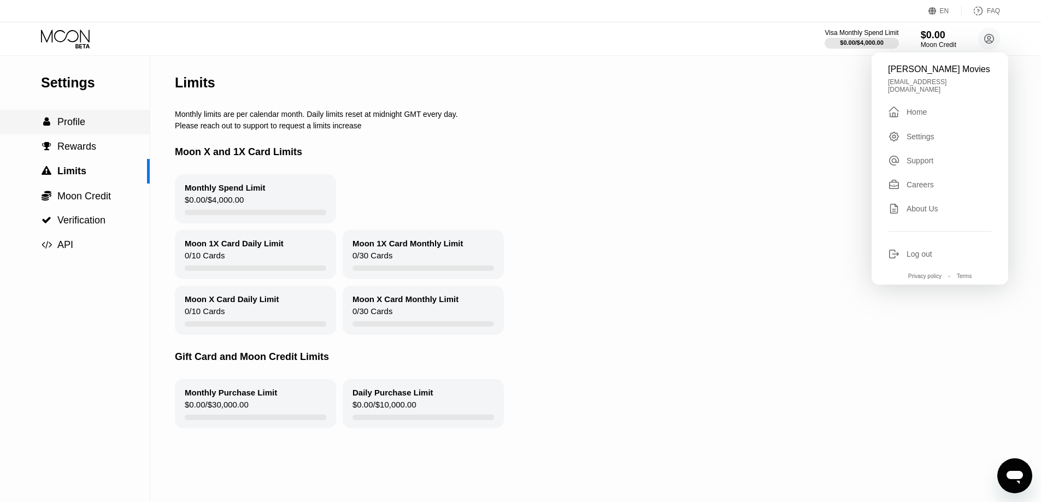
click at [79, 120] on span "Profile" at bounding box center [71, 121] width 28 height 11
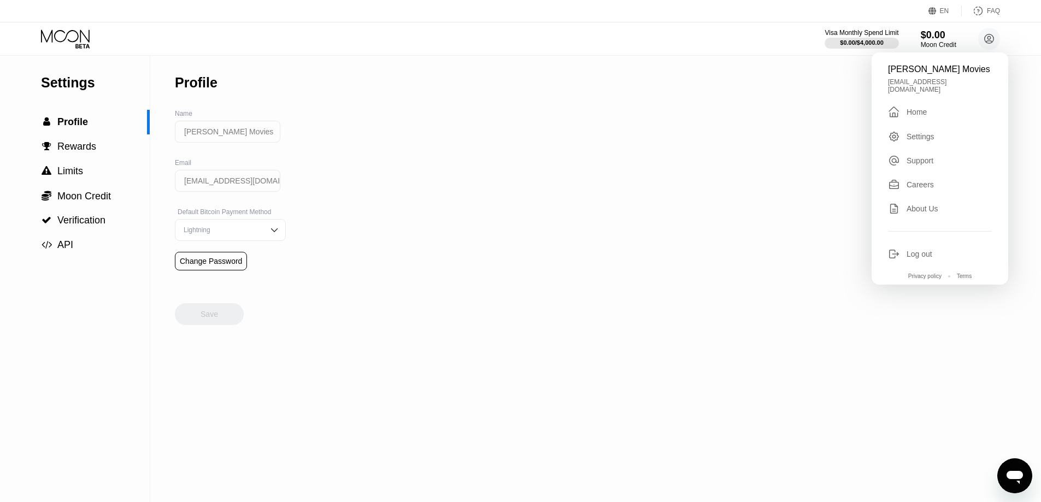
click at [383, 190] on div "Settings  Profile  Rewards  Limits  Moon Credit  Verification  API Profil…" at bounding box center [520, 279] width 1041 height 446
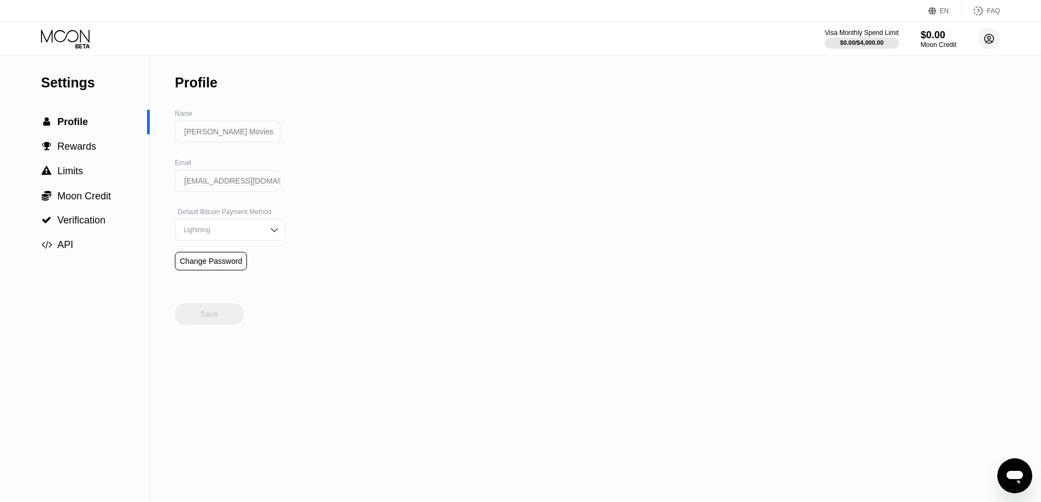
click at [978, 39] on circle at bounding box center [989, 39] width 22 height 22
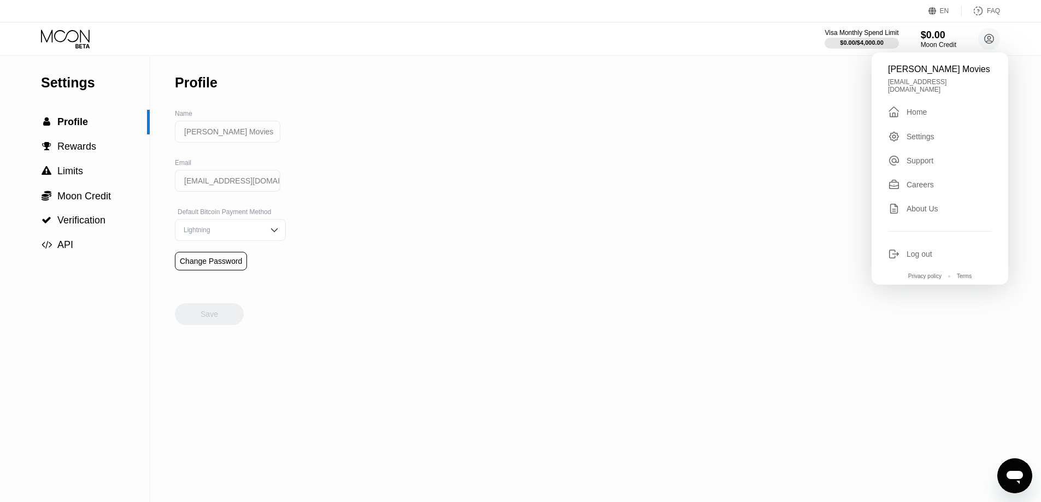
click at [915, 156] on div "Support" at bounding box center [920, 160] width 27 height 9
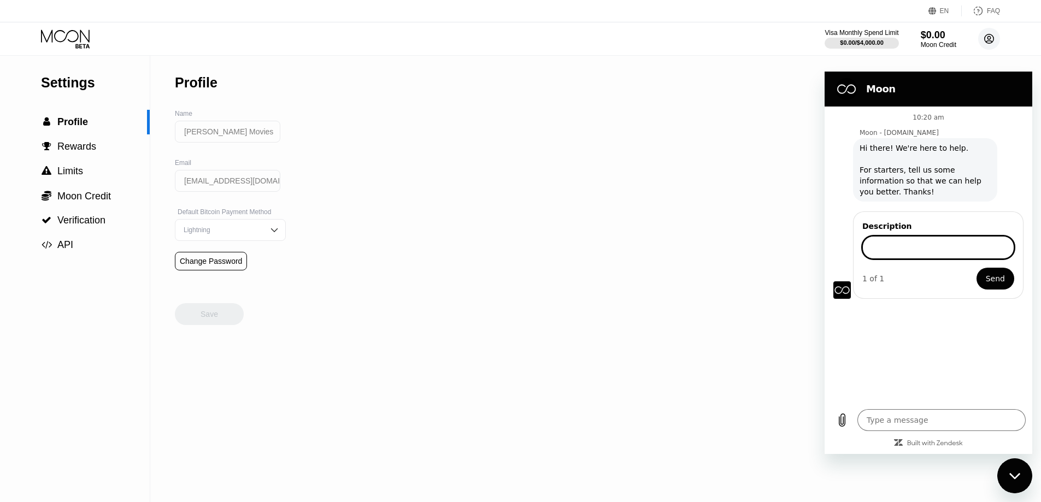
click at [982, 43] on circle at bounding box center [989, 39] width 22 height 22
click at [1015, 474] on icon "Close messaging window" at bounding box center [1014, 476] width 11 height 7
type textarea "x"
